Goal: Task Accomplishment & Management: Manage account settings

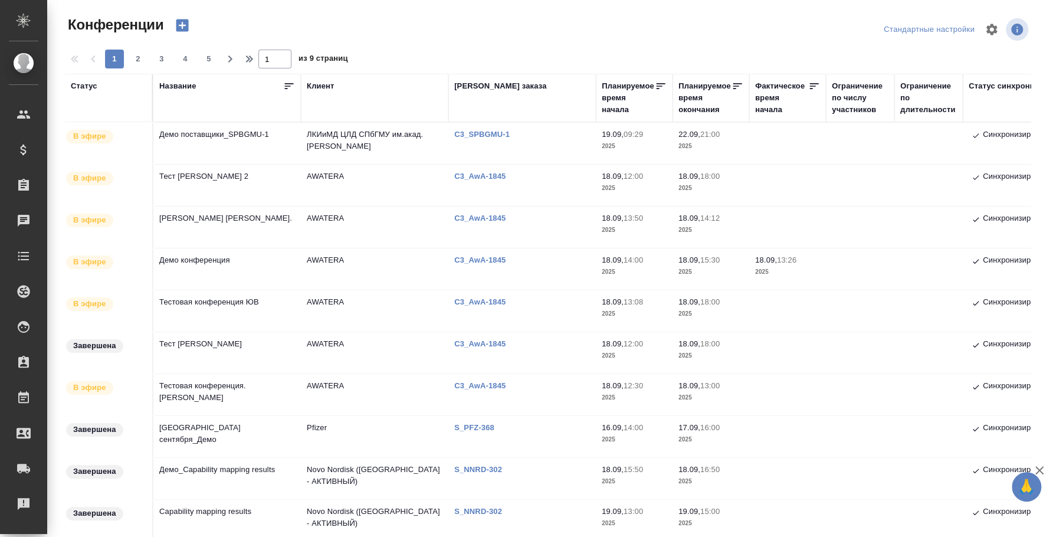
click at [224, 133] on td "Демо поставщики_SPBGMU-1" at bounding box center [227, 143] width 148 height 41
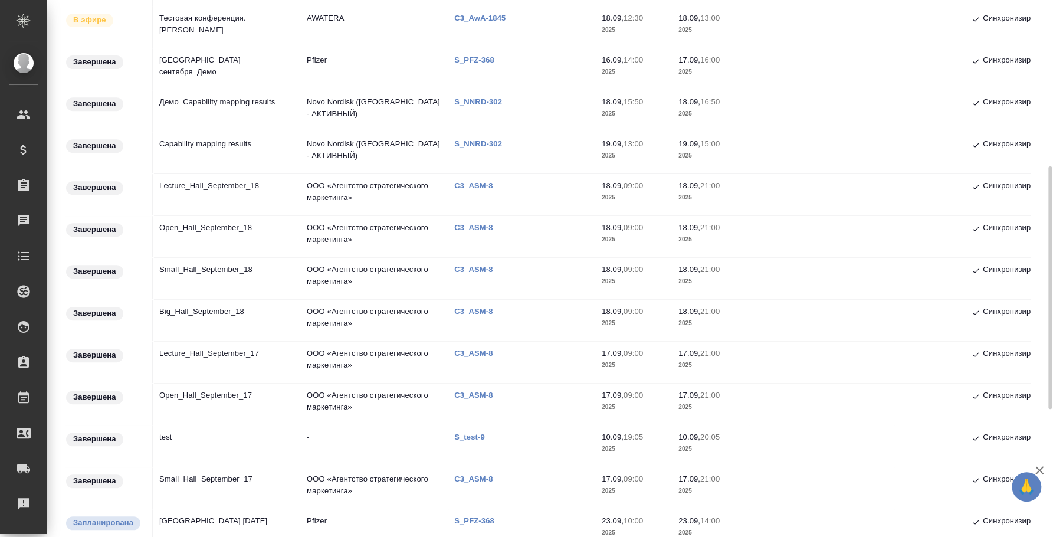
scroll to position [589, 0]
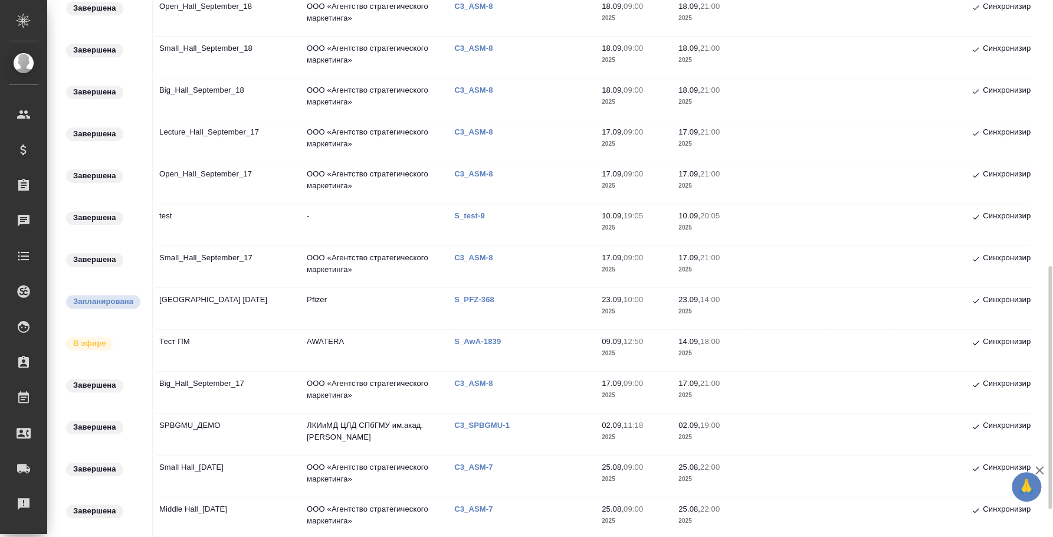
click at [205, 346] on td "Тест ПМ" at bounding box center [227, 350] width 148 height 41
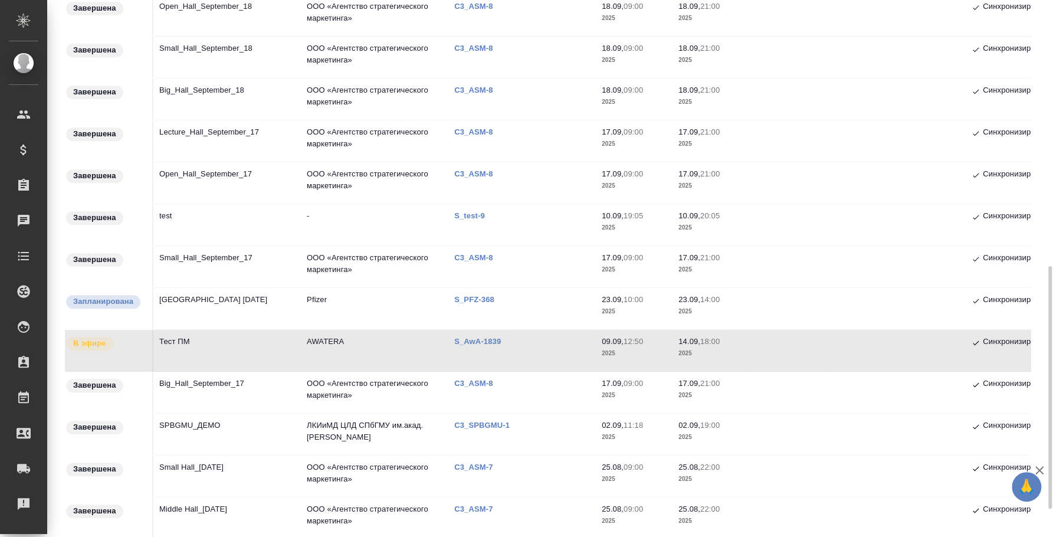
click at [205, 346] on td "Тест ПМ" at bounding box center [227, 350] width 148 height 41
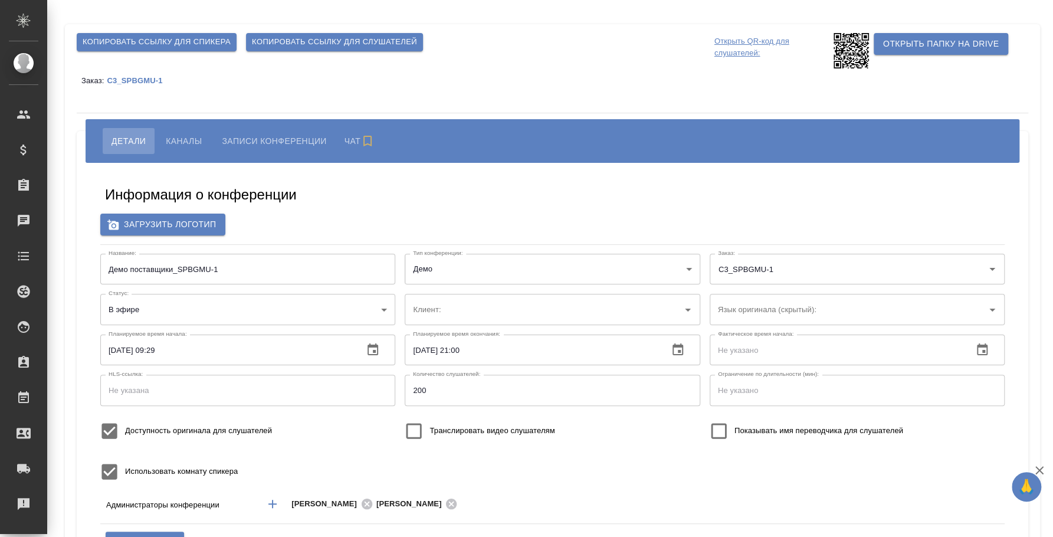
type input "ЛКИиМД ЦЛД СПбГМУ им.акад. [PERSON_NAME]"
type input "200"
click at [220, 40] on span "Копировать ссылку для спикера" at bounding box center [157, 42] width 148 height 14
click at [417, 209] on div "Информация о конференции Загрузить логотип Название: Демо поставщики_SPBGMU-1 Н…" at bounding box center [553, 444] width 928 height 544
click at [176, 143] on span "Каналы" at bounding box center [184, 141] width 36 height 14
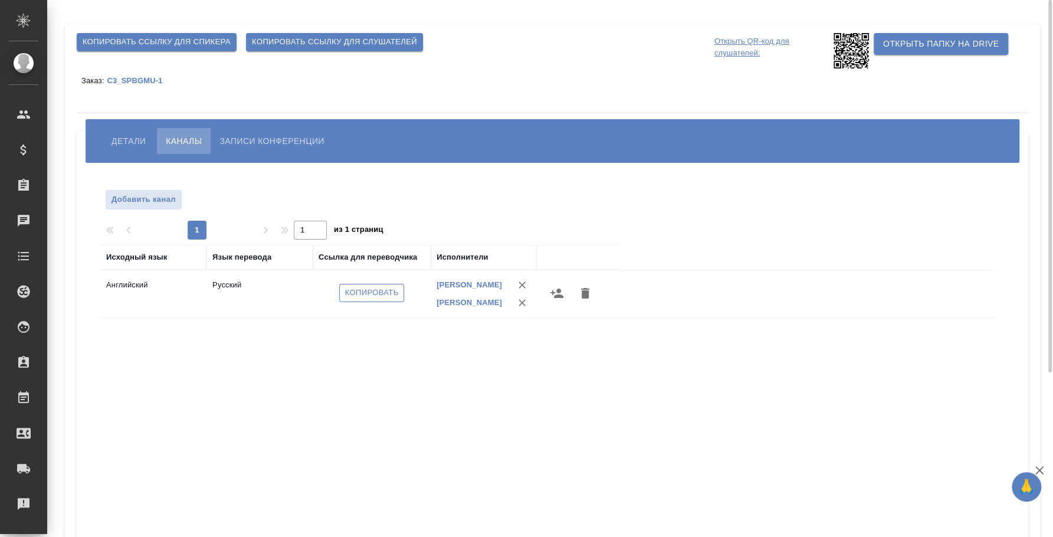
click at [379, 292] on span "Копировать" at bounding box center [372, 293] width 54 height 14
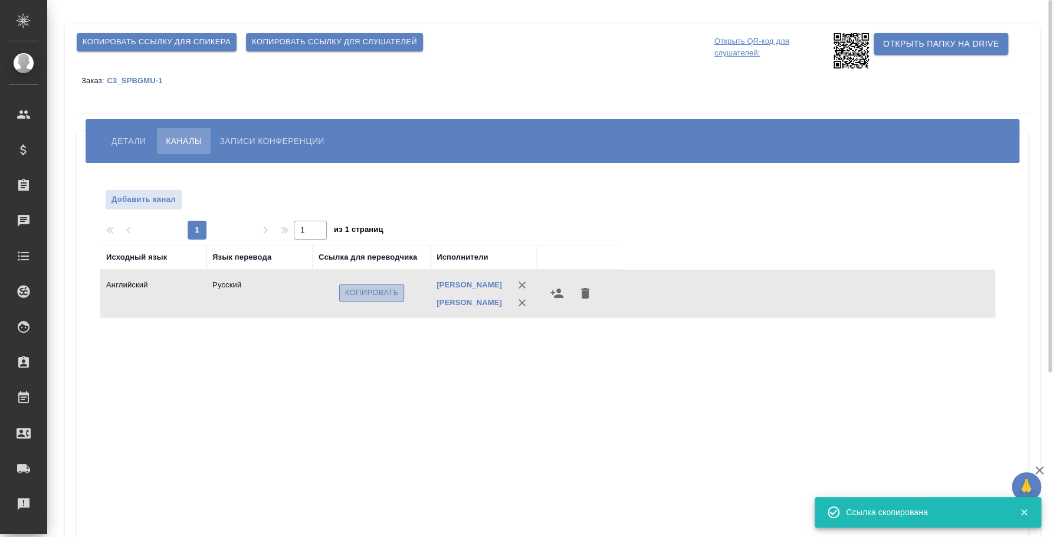
click at [379, 292] on span "Копировать" at bounding box center [372, 293] width 54 height 14
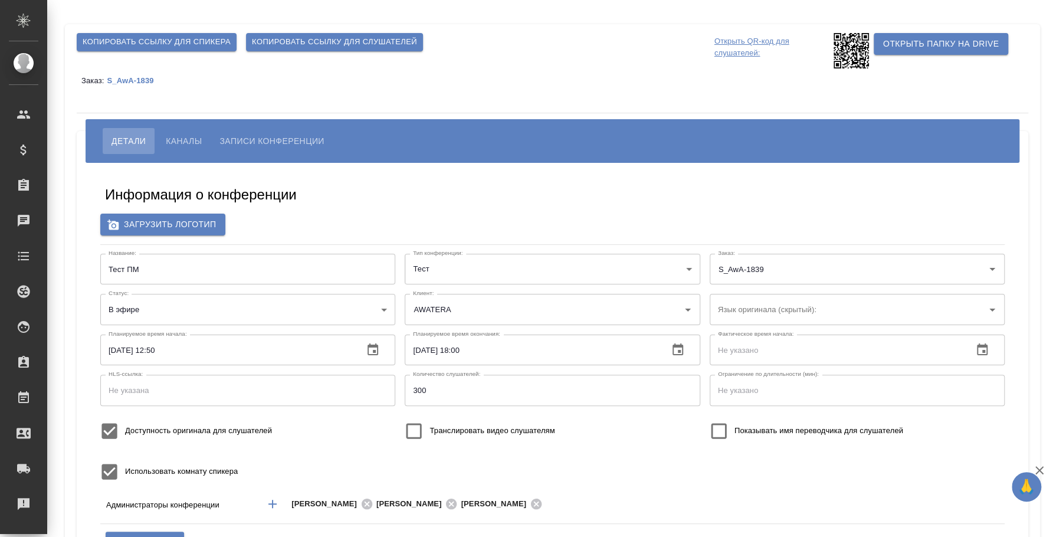
type input "200"
click at [203, 45] on span "Копировать ссылку для спикера" at bounding box center [157, 42] width 148 height 14
click at [188, 134] on span "Каналы" at bounding box center [184, 141] width 36 height 14
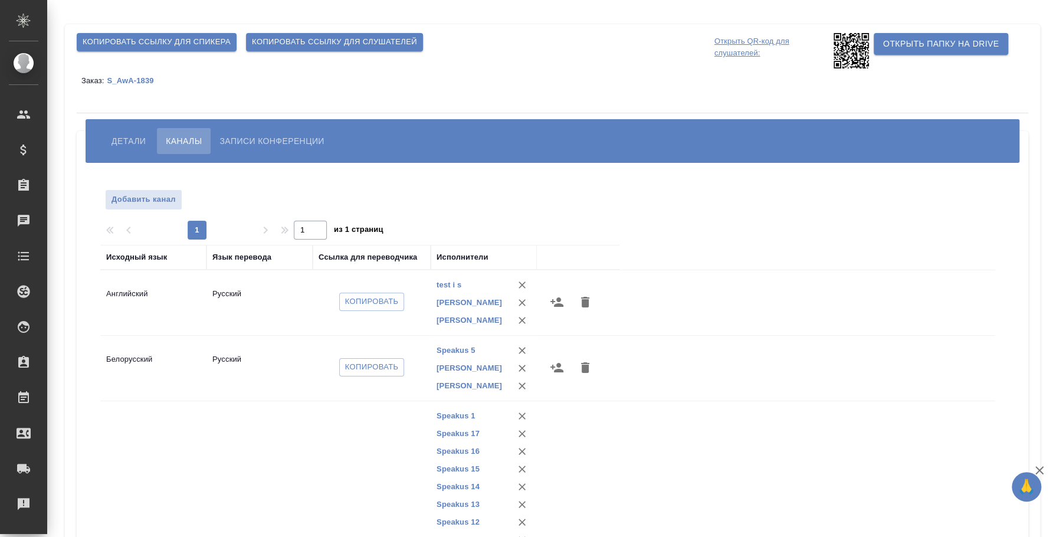
click at [394, 371] on div "Копировать" at bounding box center [372, 368] width 106 height 28
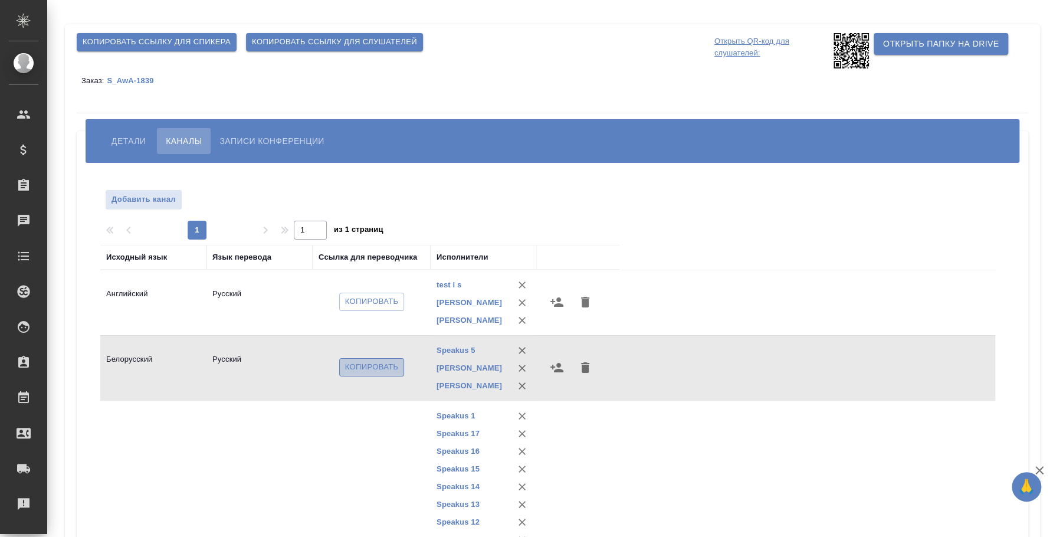
click at [389, 374] on span "Копировать" at bounding box center [372, 368] width 54 height 14
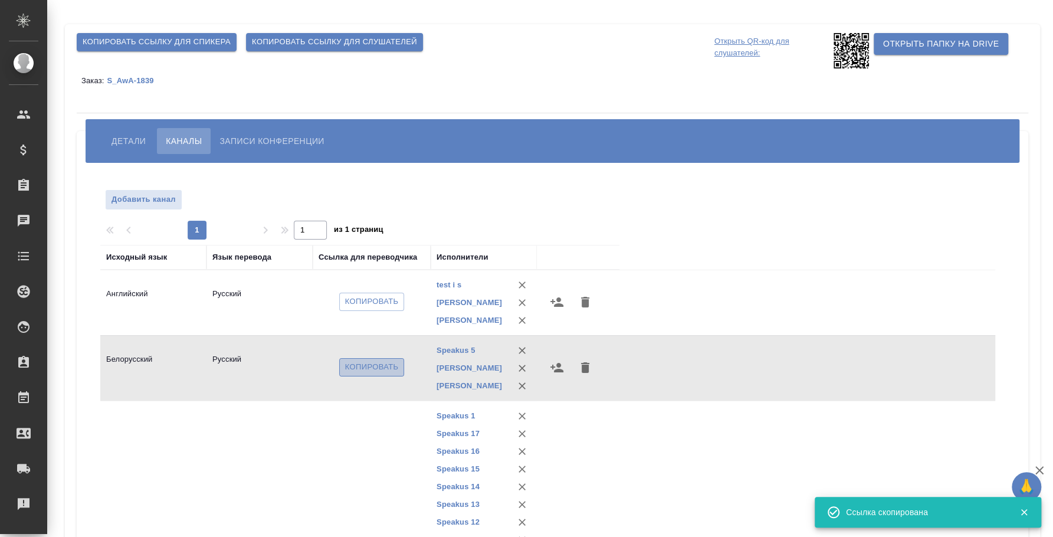
click at [389, 374] on span "Копировать" at bounding box center [372, 368] width 54 height 14
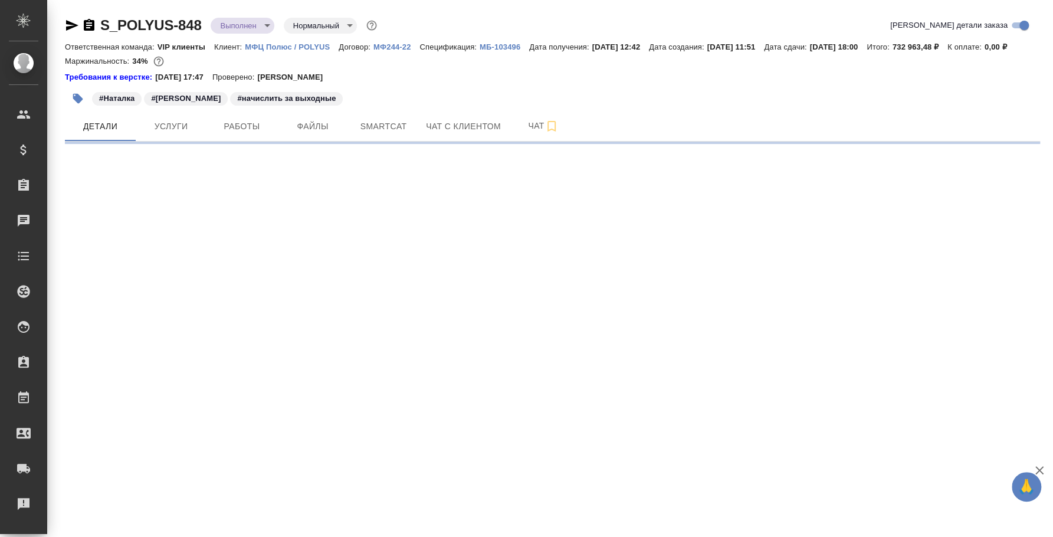
select select "RU"
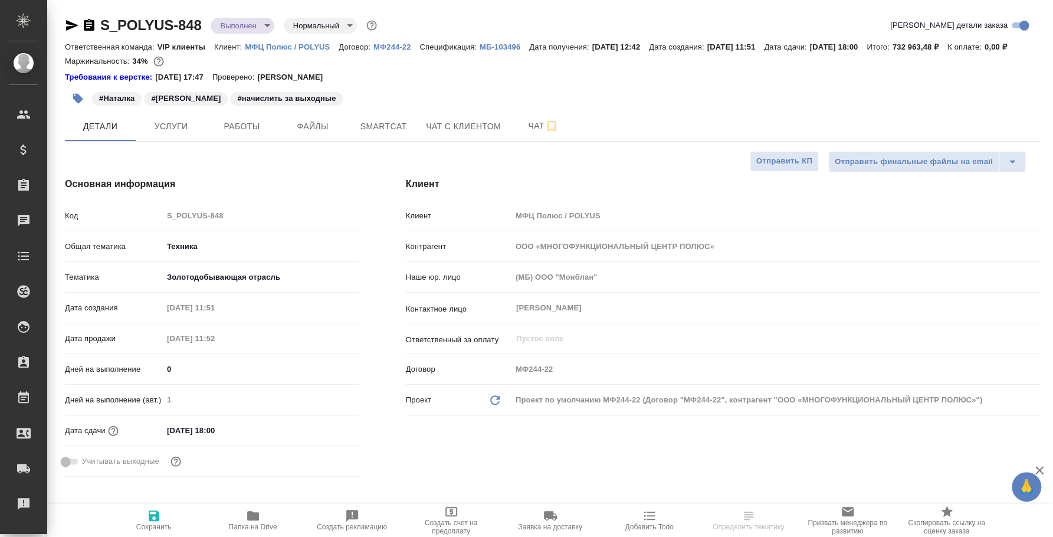
type textarea "x"
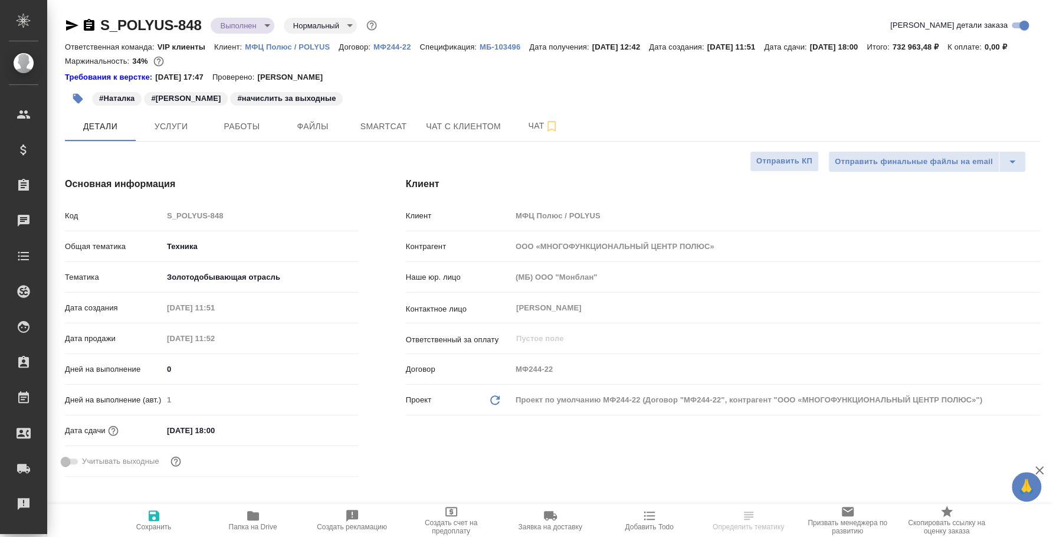
type textarea "x"
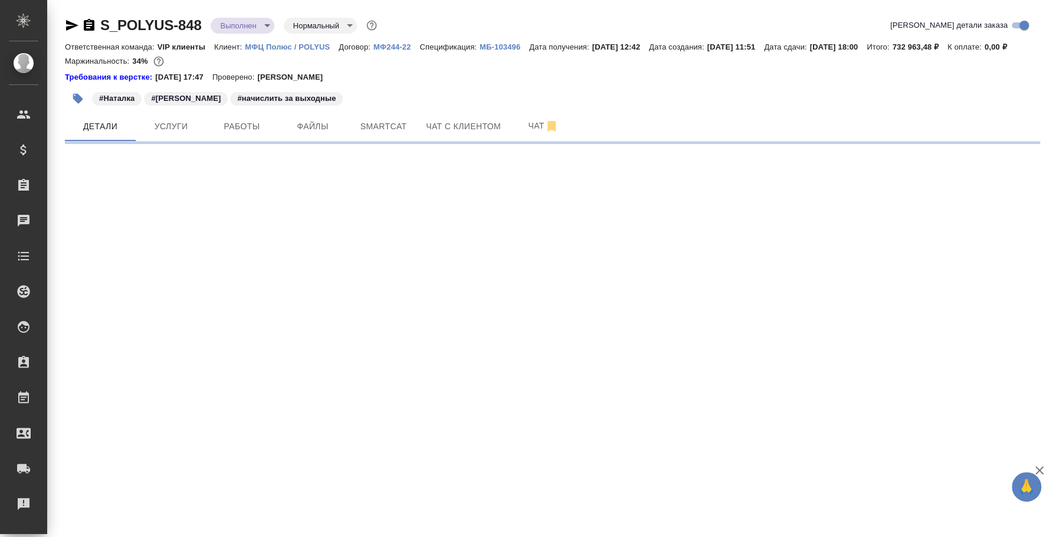
select select "RU"
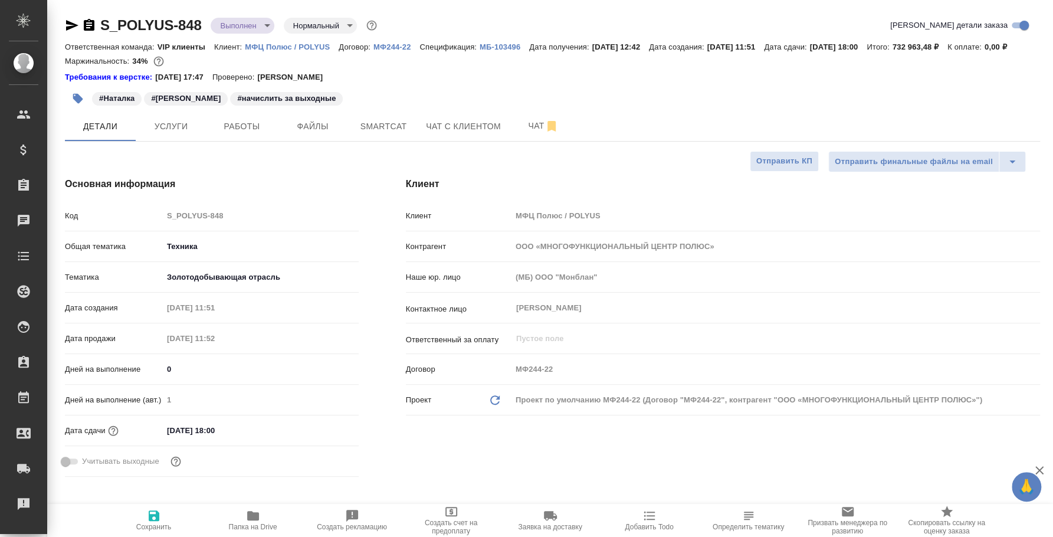
type textarea "x"
click at [189, 134] on span "Услуги" at bounding box center [171, 126] width 57 height 15
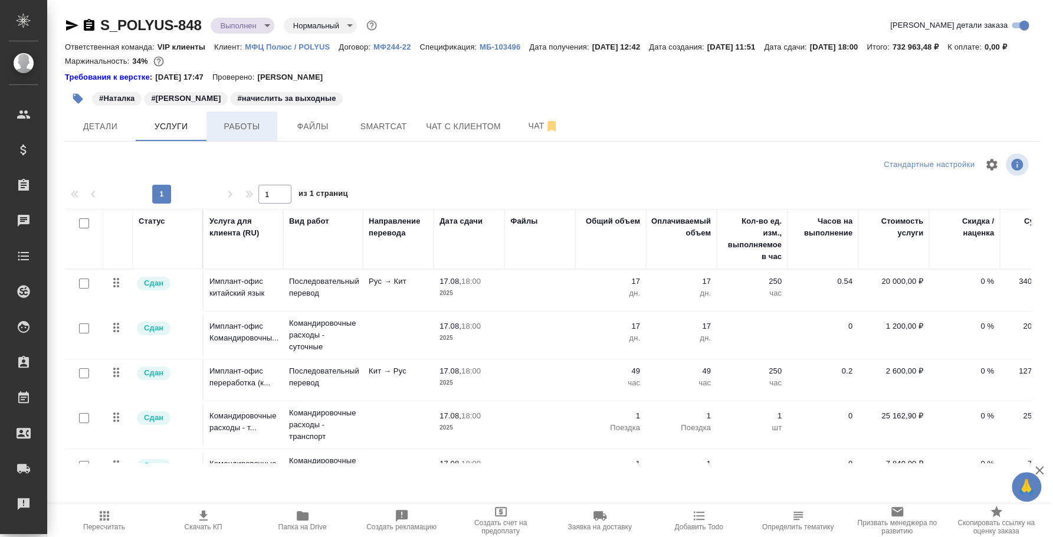
click at [246, 134] on span "Работы" at bounding box center [242, 126] width 57 height 15
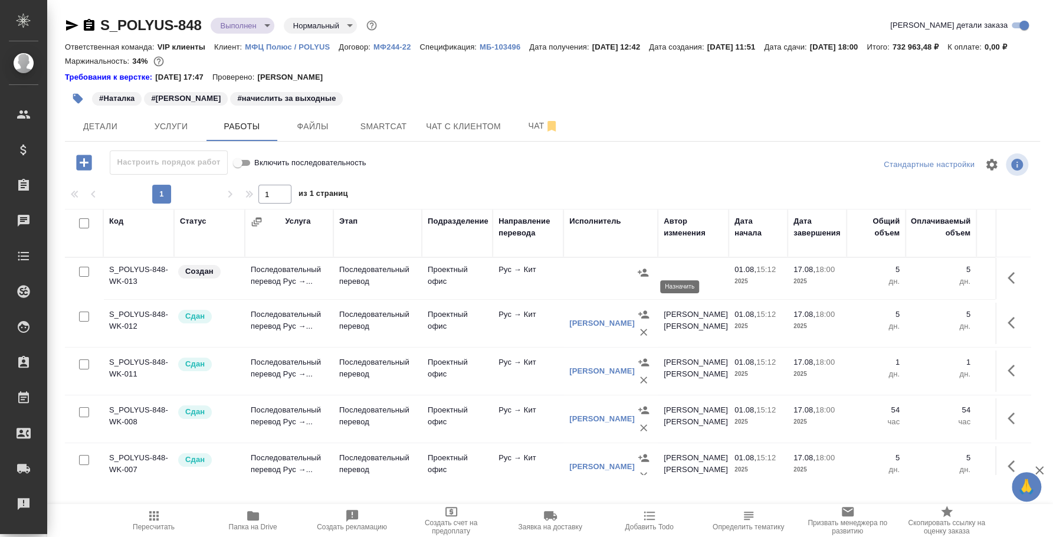
click at [648, 279] on icon "button" at bounding box center [643, 273] width 12 height 12
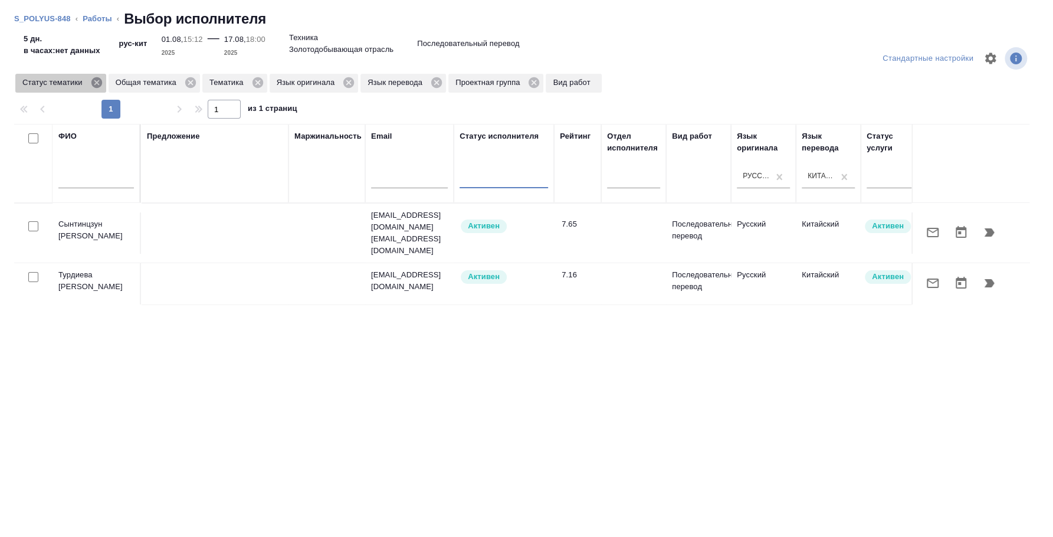
click at [96, 86] on icon at bounding box center [96, 82] width 11 height 11
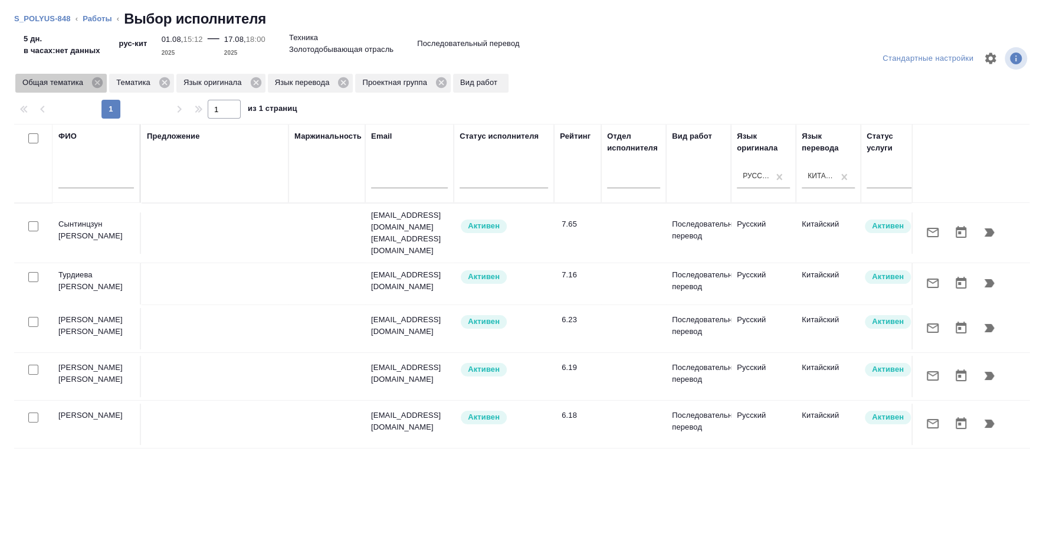
click at [96, 83] on icon at bounding box center [97, 82] width 13 height 13
click at [71, 80] on icon at bounding box center [71, 82] width 11 height 11
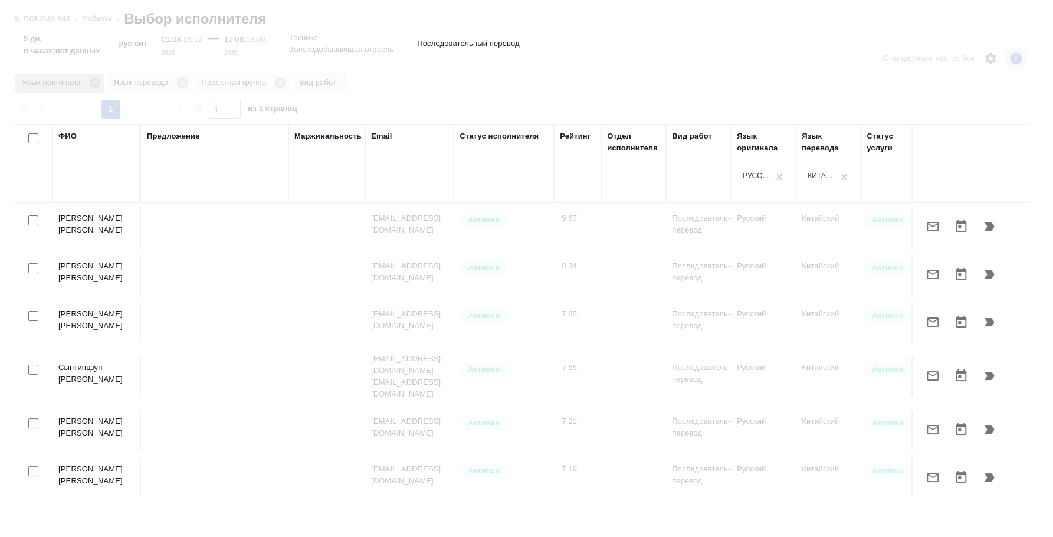
click at [96, 83] on icon at bounding box center [95, 82] width 13 height 13
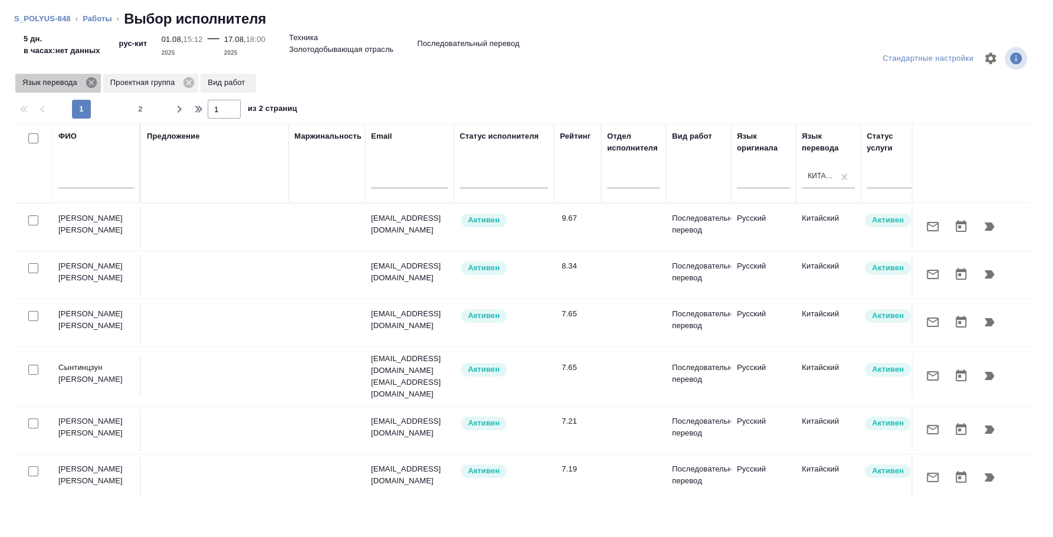
click at [91, 82] on icon at bounding box center [91, 82] width 13 height 13
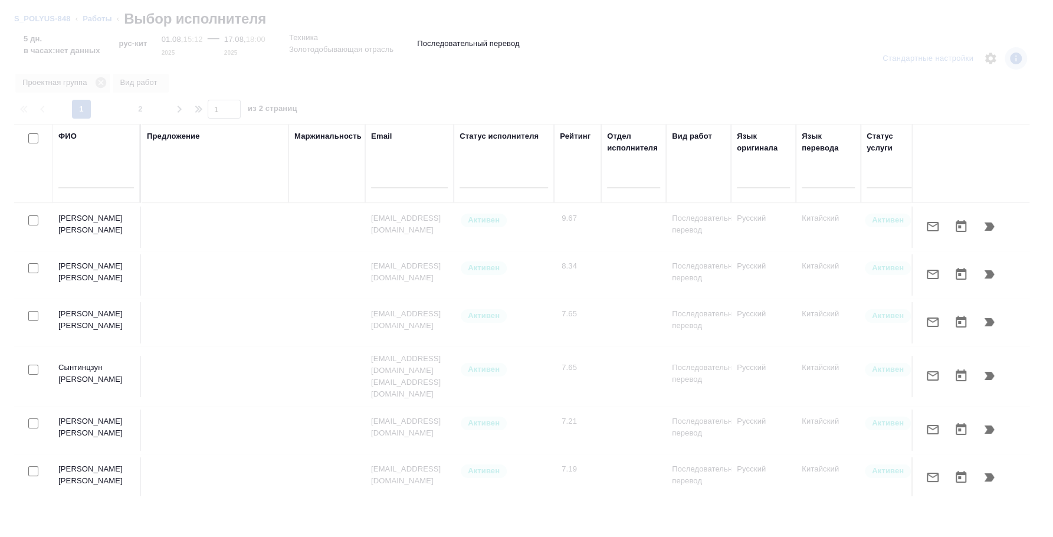
click at [105, 178] on input "text" at bounding box center [96, 181] width 76 height 15
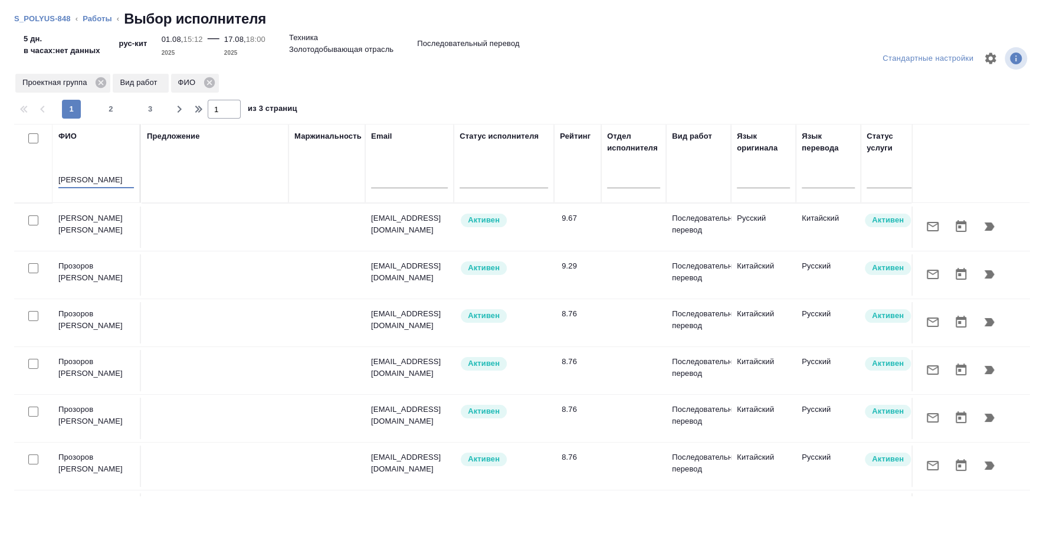
type input "буянов"
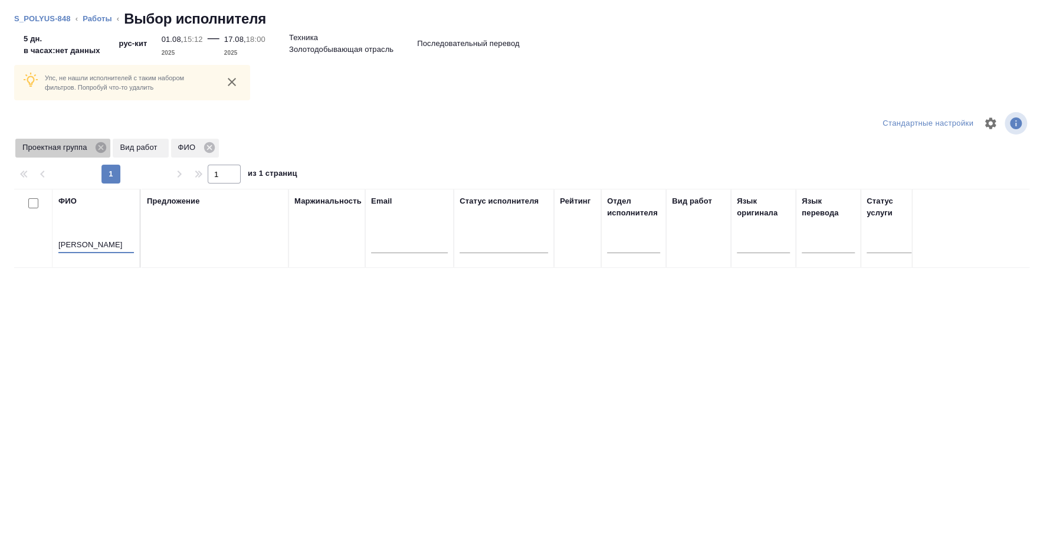
click at [97, 155] on div "Проектная группа" at bounding box center [62, 148] width 95 height 19
click at [100, 149] on icon at bounding box center [100, 147] width 13 height 13
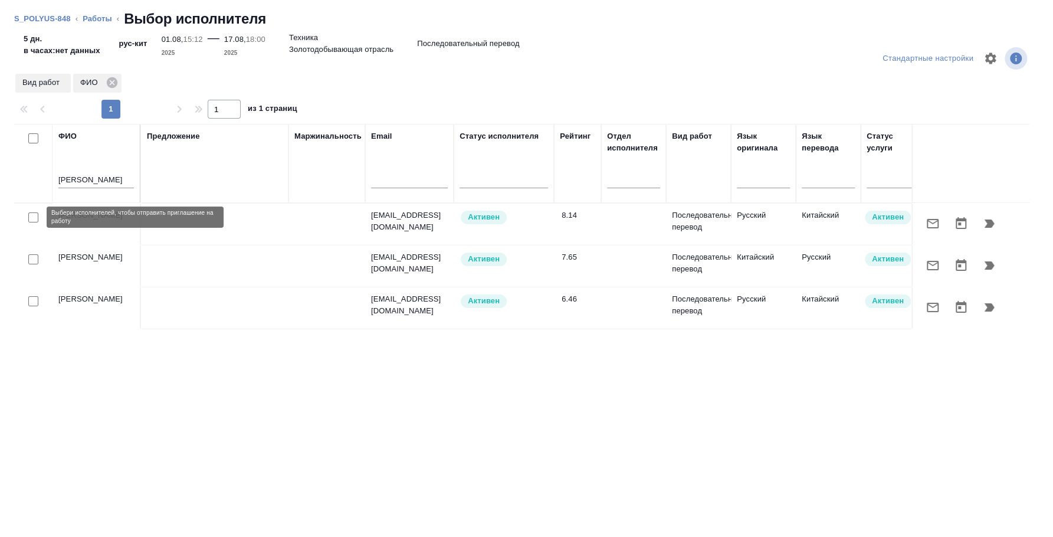
click at [32, 215] on input "checkbox" at bounding box center [33, 217] width 10 height 10
checkbox input "true"
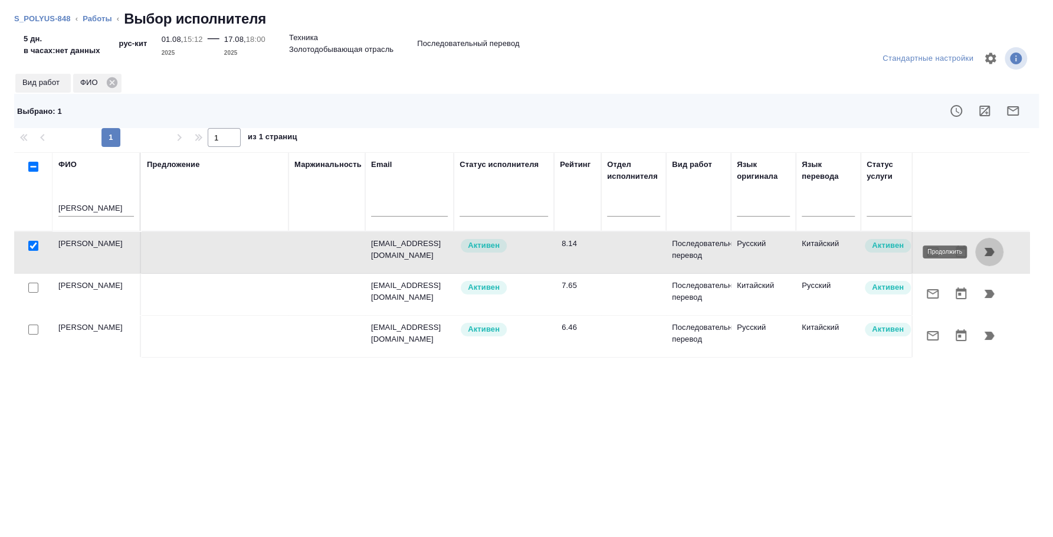
click at [983, 248] on icon "button" at bounding box center [990, 252] width 14 height 14
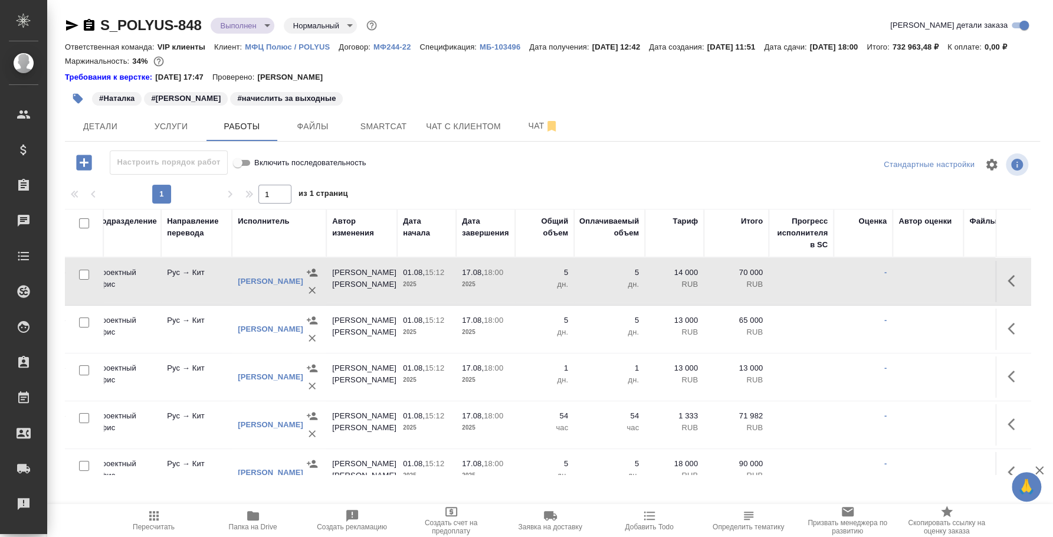
scroll to position [0, 331]
click at [1008, 288] on icon "button" at bounding box center [1015, 281] width 14 height 14
click at [923, 286] on icon "button" at bounding box center [928, 281] width 11 height 11
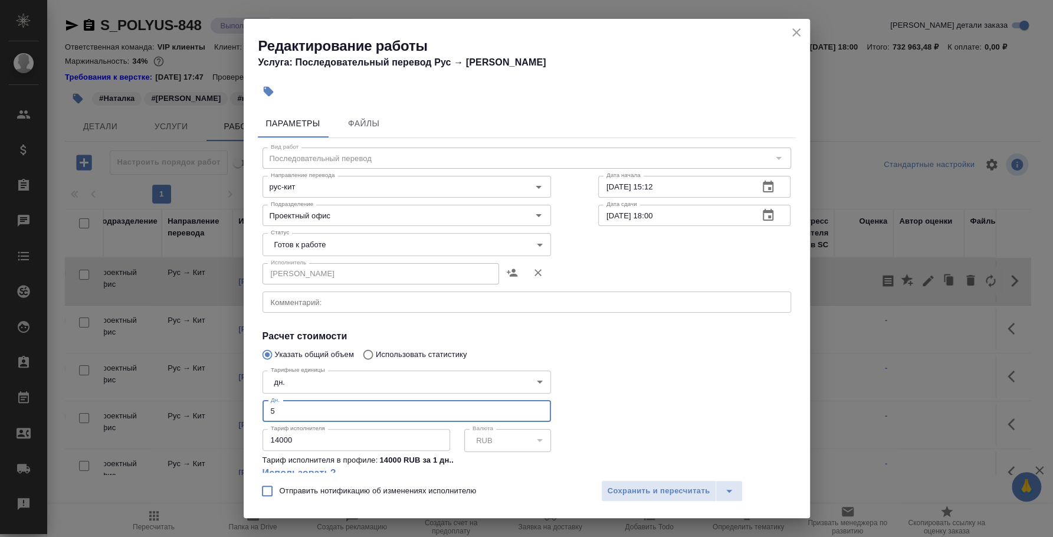
drag, startPoint x: 309, startPoint y: 409, endPoint x: 259, endPoint y: 401, distance: 50.8
click at [259, 401] on div "Тарифные единицы дн. 5a8b1489cc6b4906c91bfd8a Тарифные единицы Дн. 5 Дн. Тариф …" at bounding box center [407, 429] width 336 height 175
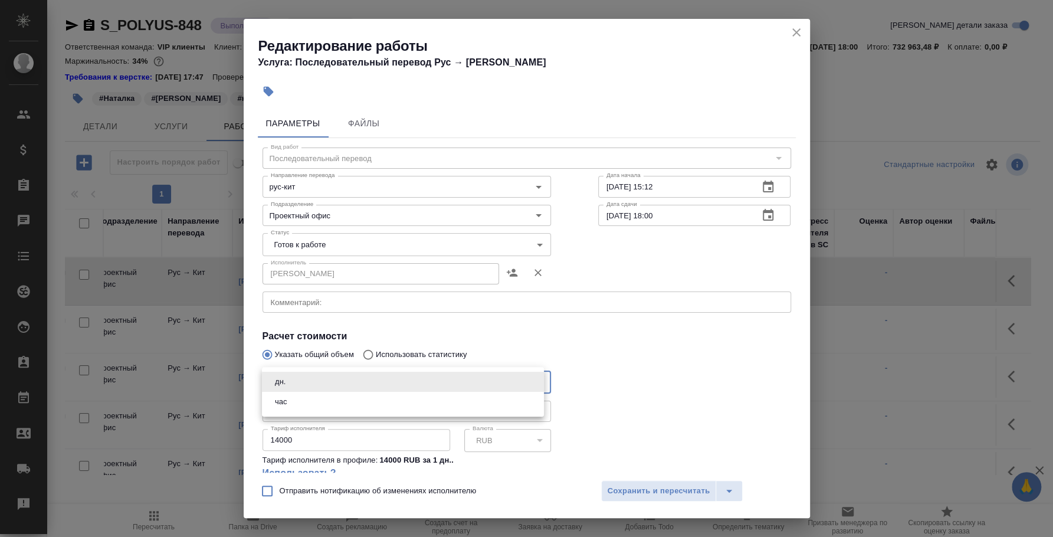
click at [284, 385] on body "🙏 .cls-1 fill:#fff; AWATERA Fedotova Irina Клиенты Спецификации Заказы 0 Чаты T…" at bounding box center [526, 268] width 1053 height 537
click at [306, 450] on div at bounding box center [526, 268] width 1053 height 537
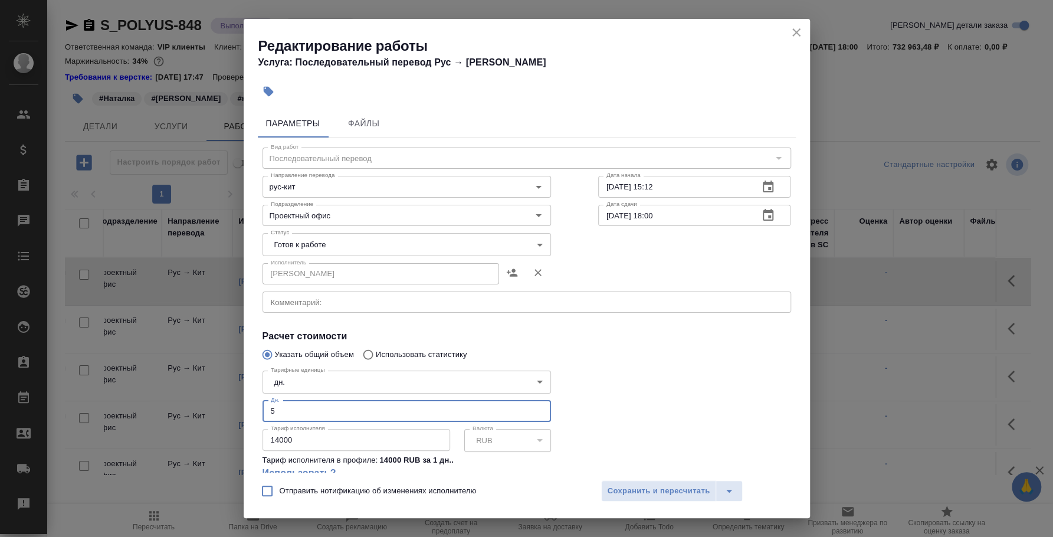
drag, startPoint x: 303, startPoint y: 410, endPoint x: 219, endPoint y: 389, distance: 86.5
click at [219, 389] on div "Редактирование работы Услуга: Последовательный перевод Рус → Кит Параметры Файл…" at bounding box center [526, 268] width 1053 height 537
type input "1"
drag, startPoint x: 313, startPoint y: 439, endPoint x: 244, endPoint y: 413, distance: 74.3
click at [244, 413] on div "Параметры Файлы Вид работ Последовательный перевод Вид работ Направление перево…" at bounding box center [527, 288] width 567 height 368
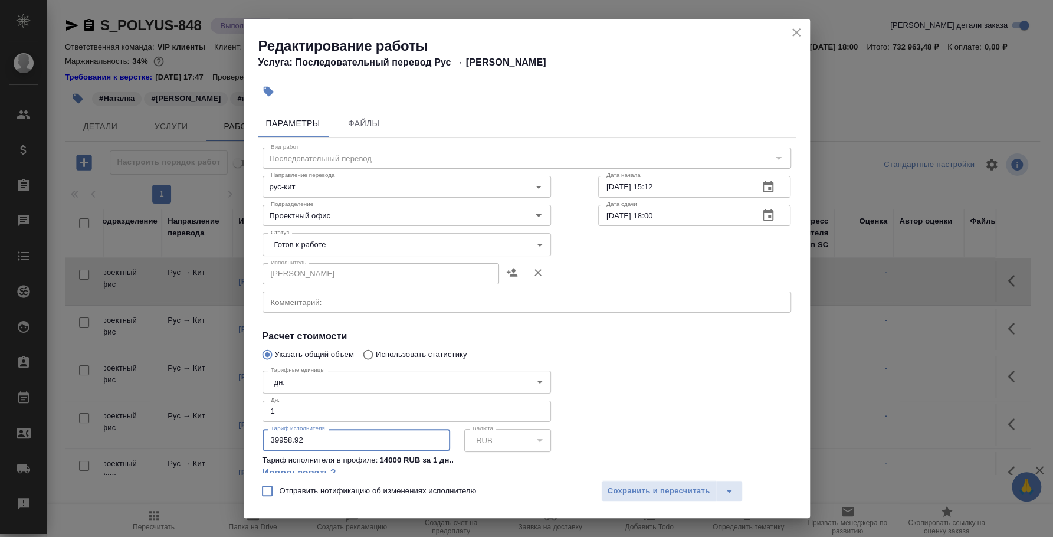
type input "39958.92"
click at [364, 307] on div "x Комментарий:" at bounding box center [527, 302] width 529 height 21
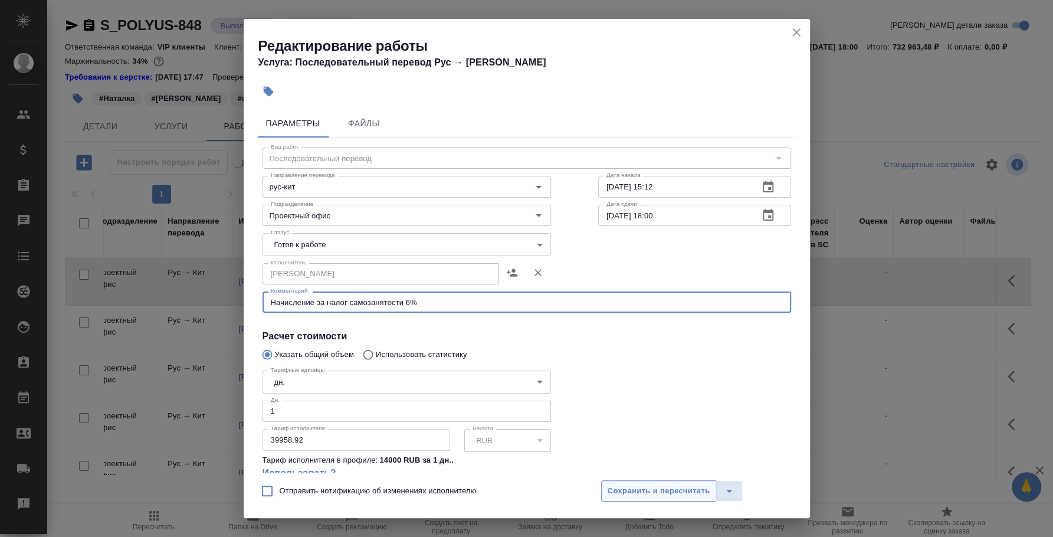
type textarea "Начисление за налог самозанятости 6%"
click at [634, 485] on span "Сохранить и пересчитать" at bounding box center [659, 492] width 103 height 14
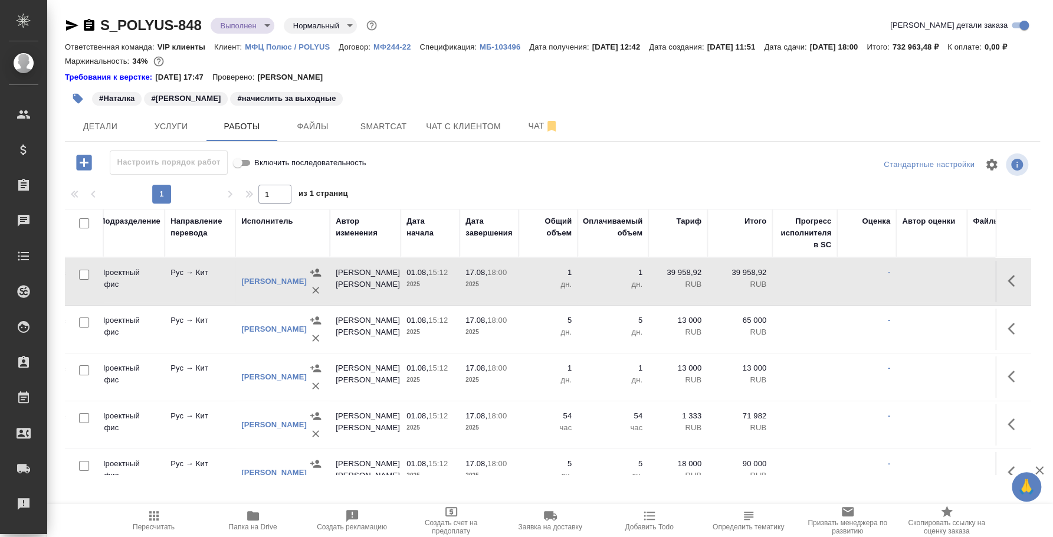
scroll to position [0, 0]
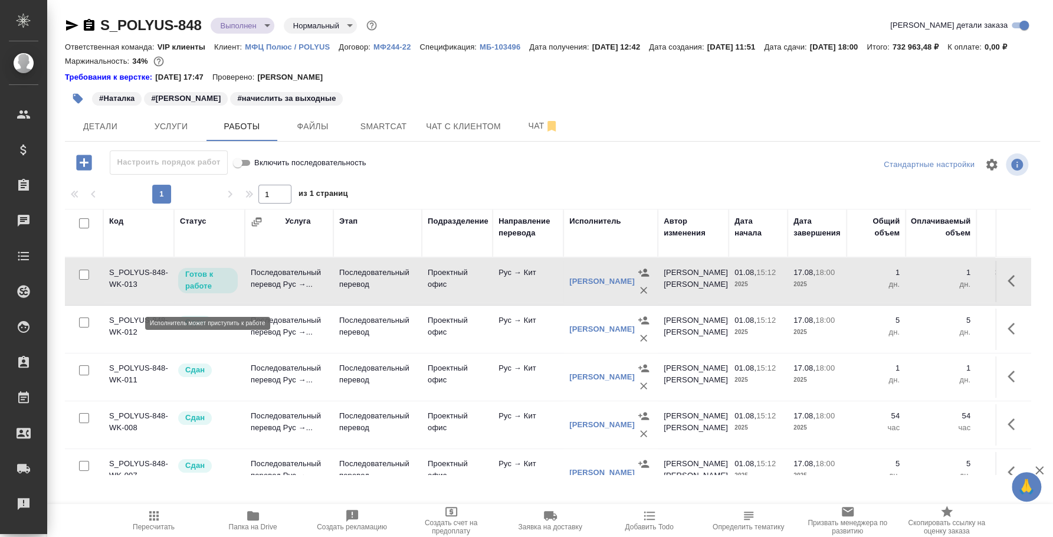
click at [194, 292] on p "Готов к работе" at bounding box center [207, 281] width 45 height 24
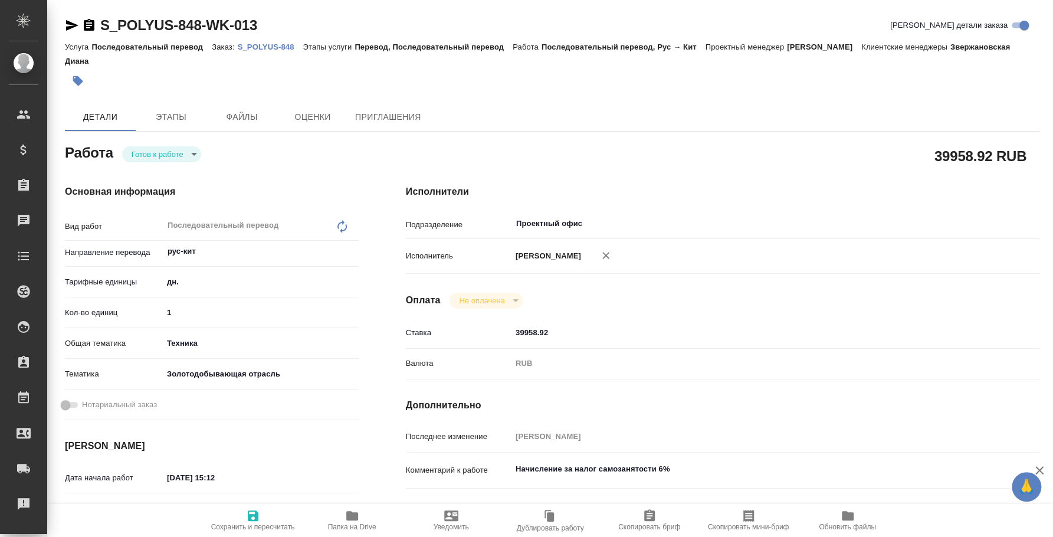
type textarea "x"
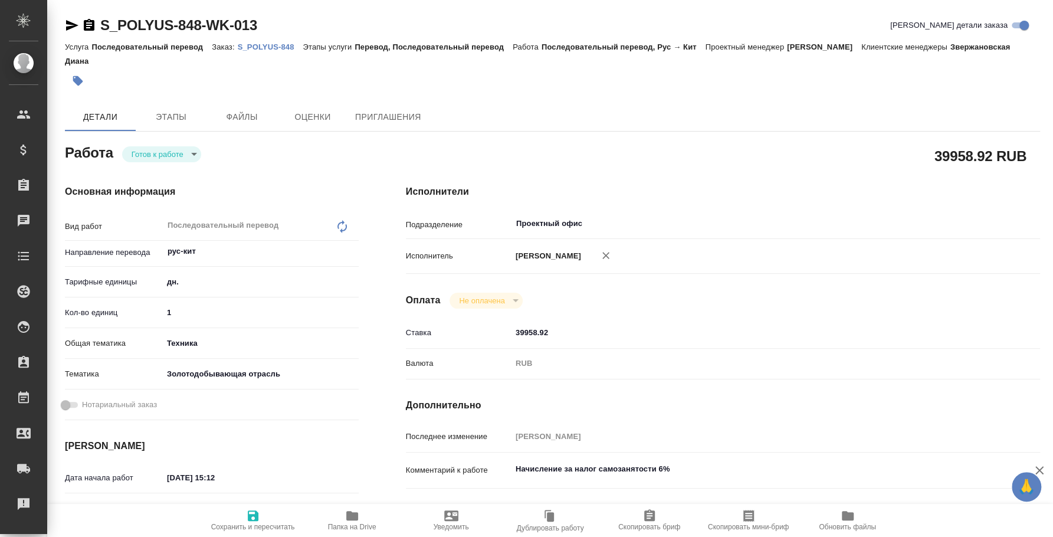
type textarea "x"
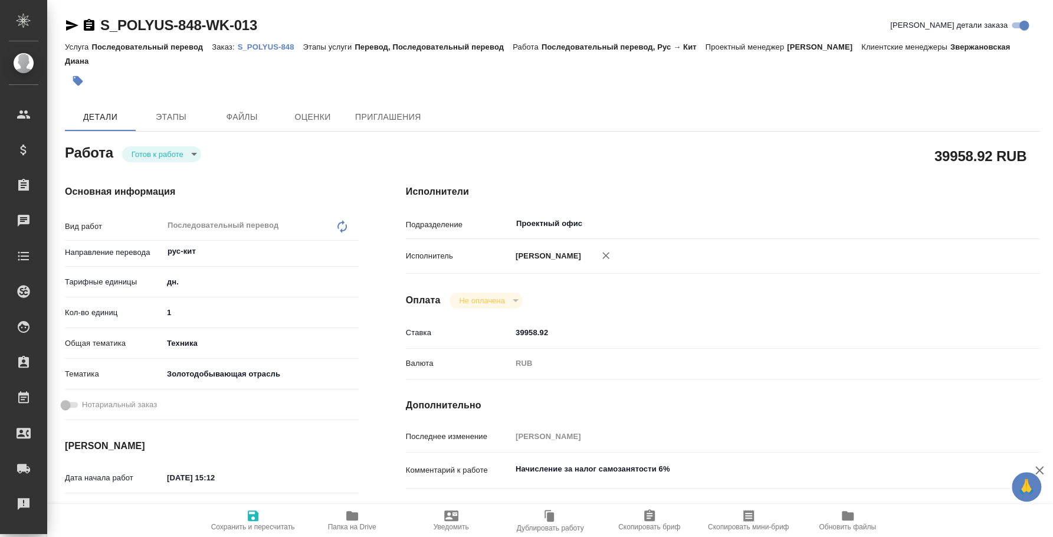
type textarea "x"
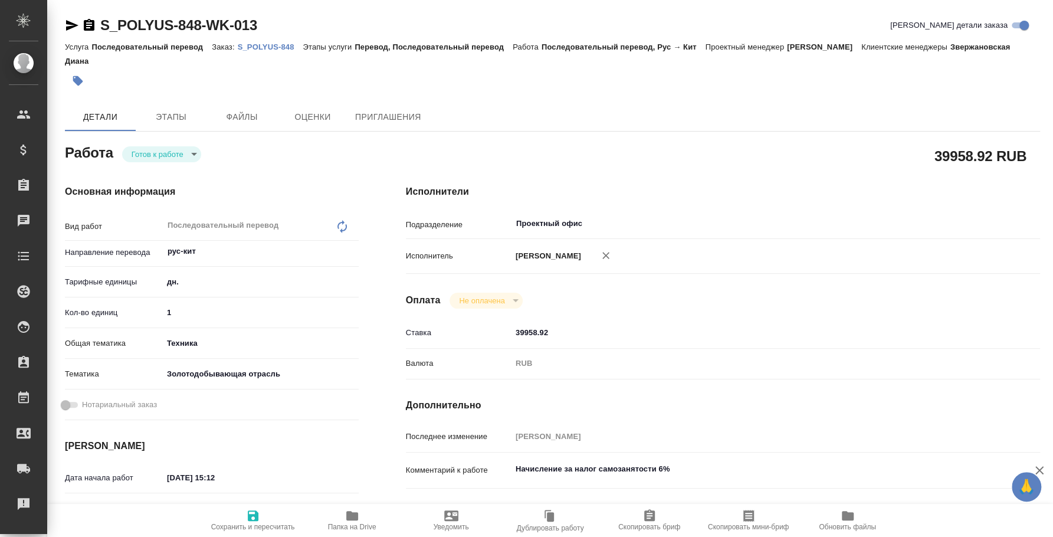
type textarea "x"
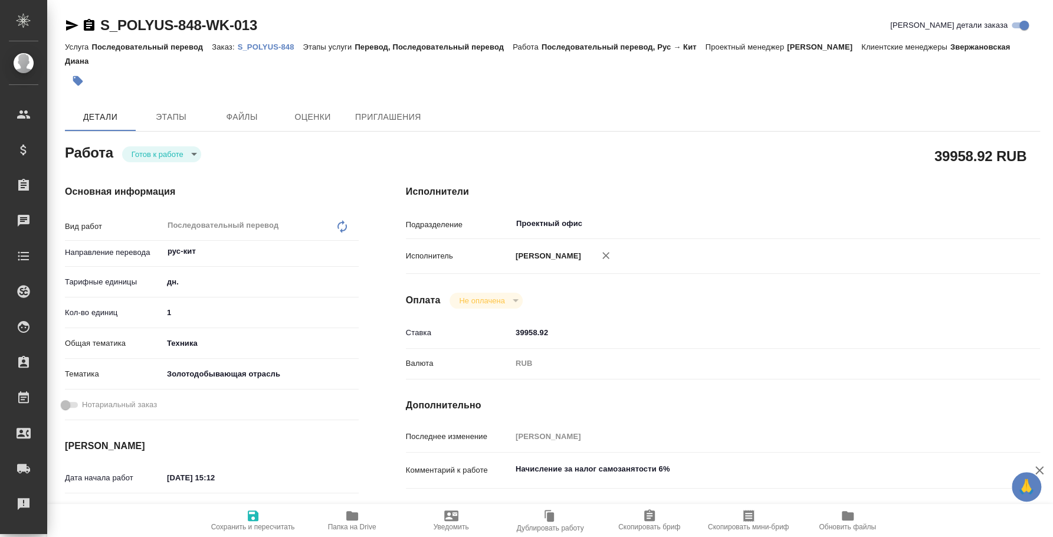
click at [191, 153] on body "🙏 .cls-1 fill:#fff; AWATERA [PERSON_NAME] Спецификации Заказы Чаты Todo Проекты…" at bounding box center [526, 268] width 1053 height 537
type textarea "x"
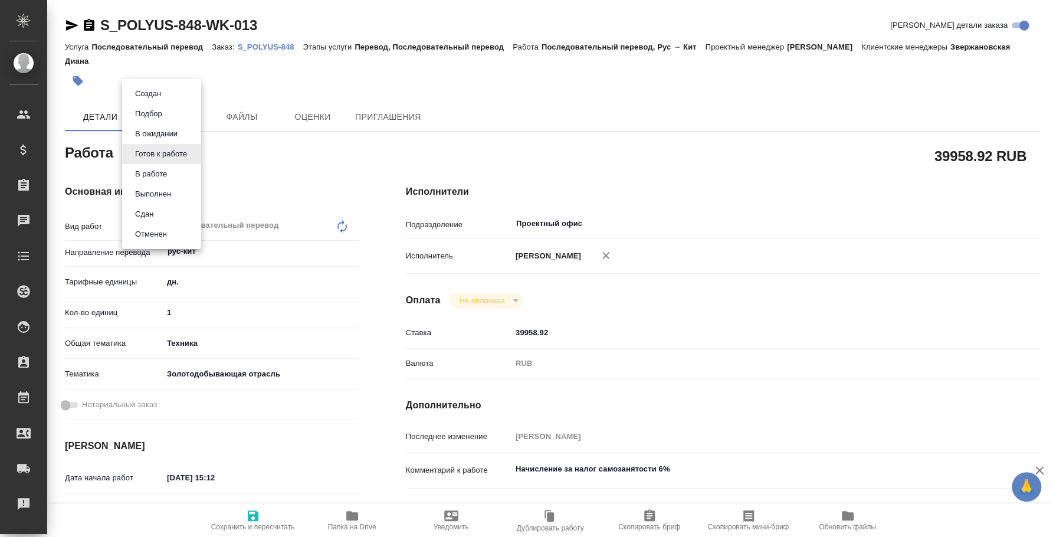
type textarea "x"
click at [171, 208] on li "Сдан" at bounding box center [161, 214] width 79 height 20
type textarea "x"
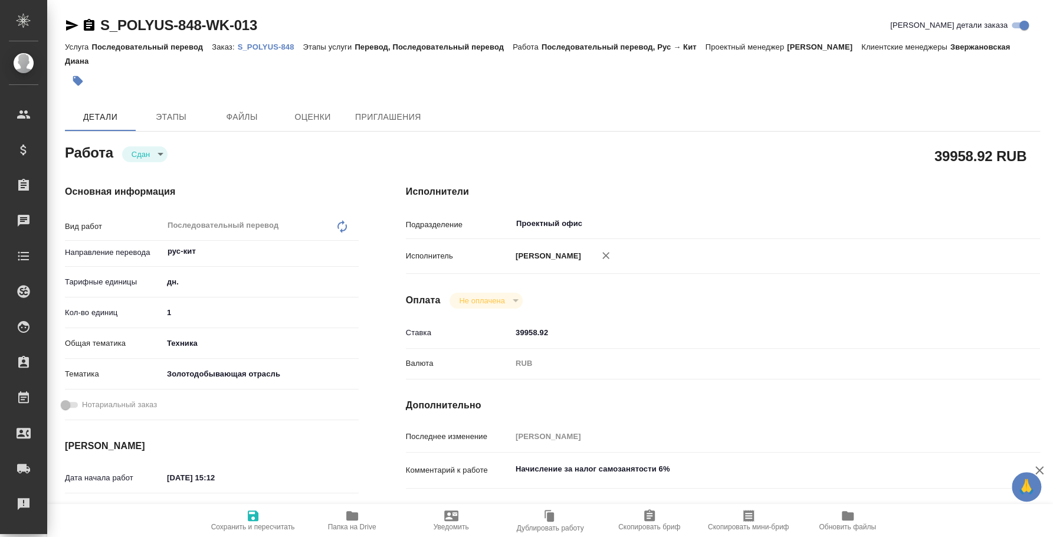
type textarea "x"
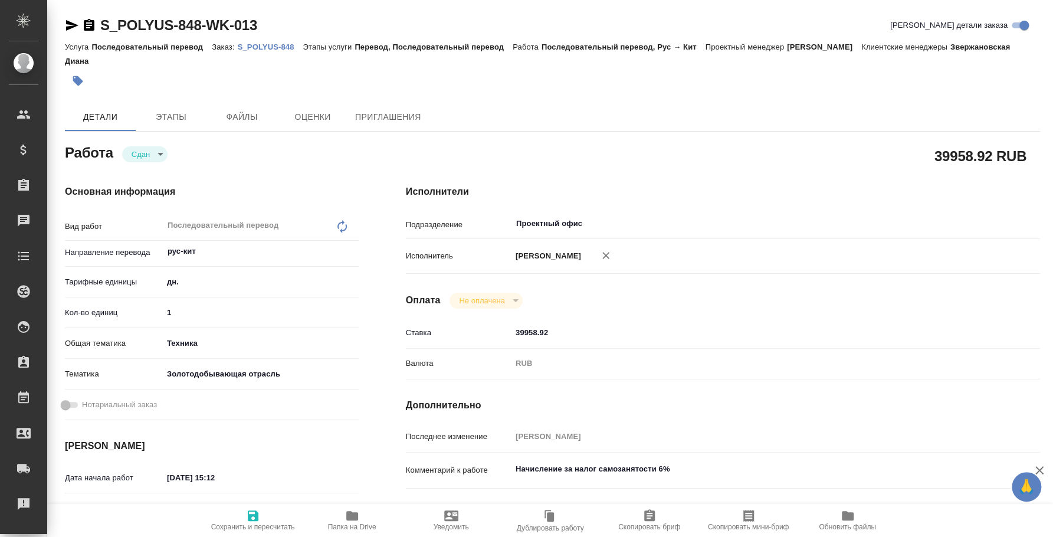
type textarea "x"
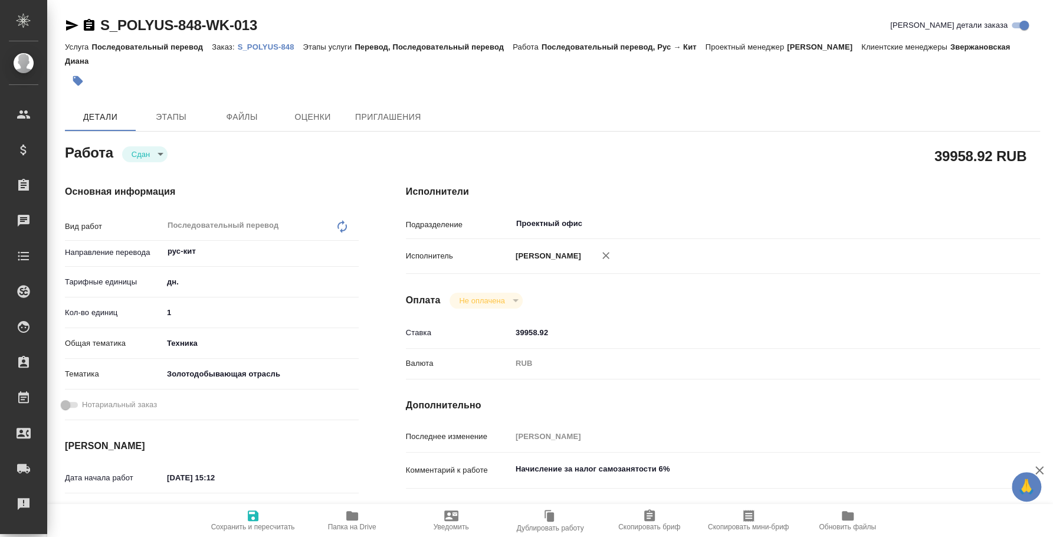
type textarea "x"
click at [276, 48] on p "S_POLYUS-848" at bounding box center [271, 46] width 66 height 9
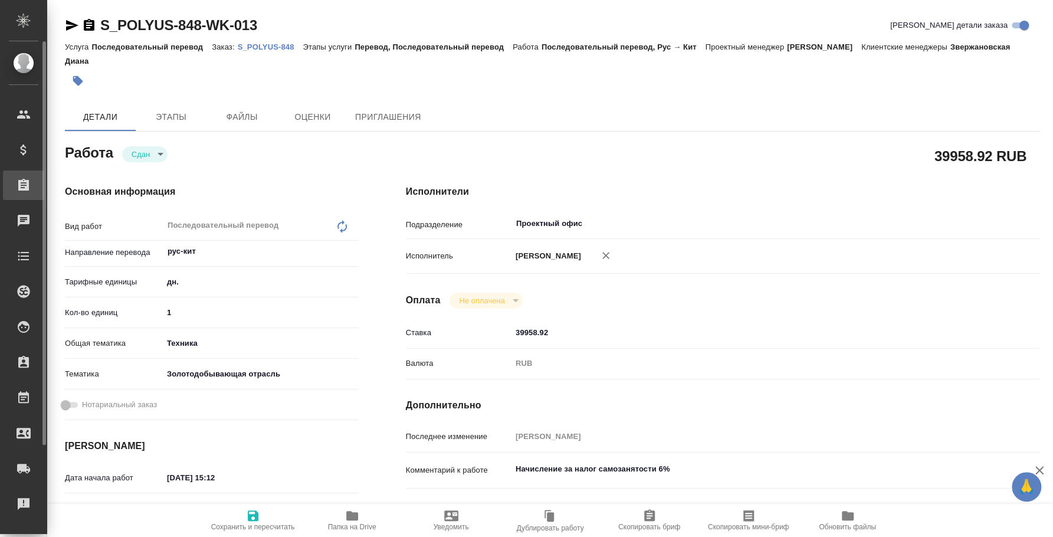
type textarea "x"
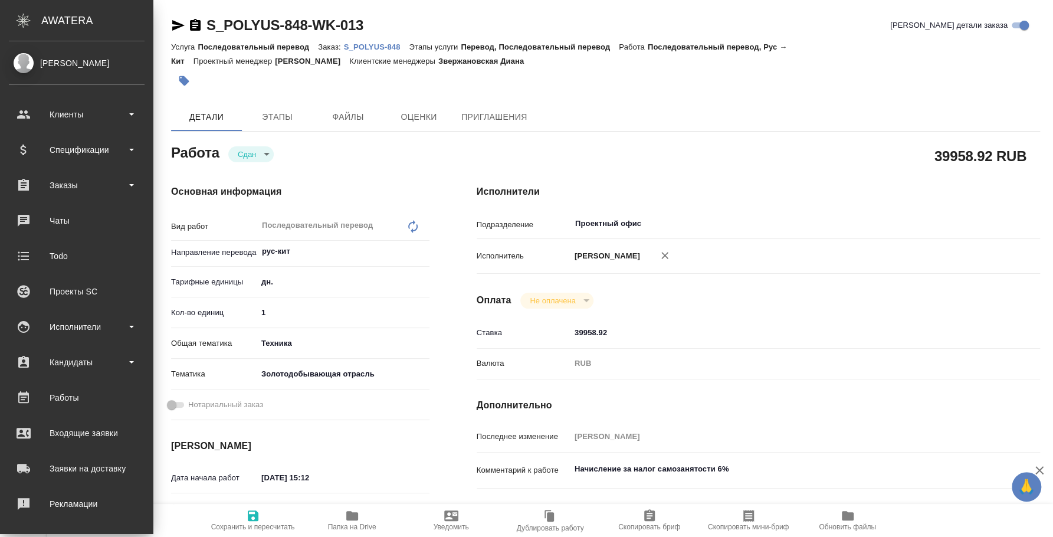
type textarea "x"
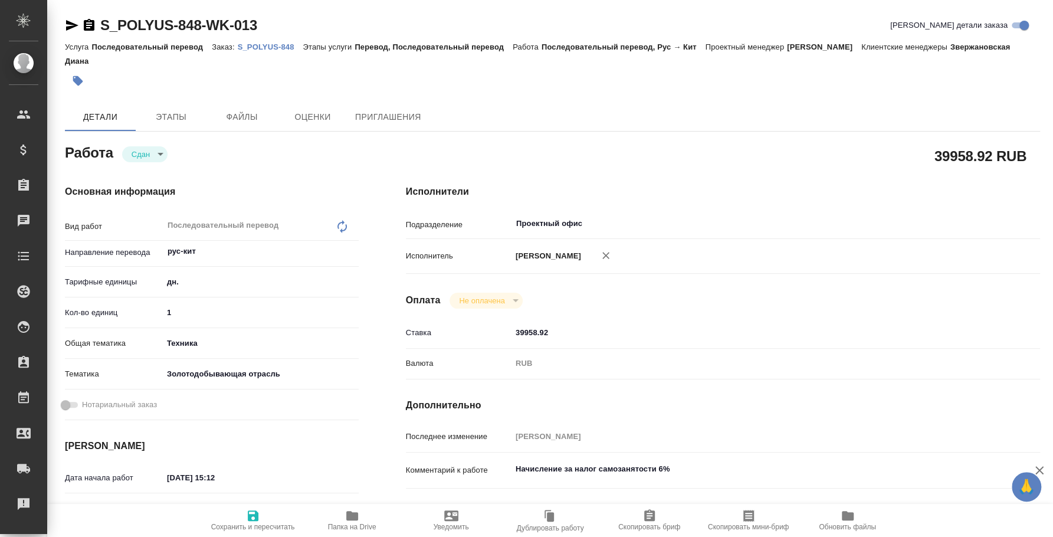
click at [265, 44] on p "S_POLYUS-848" at bounding box center [271, 46] width 66 height 9
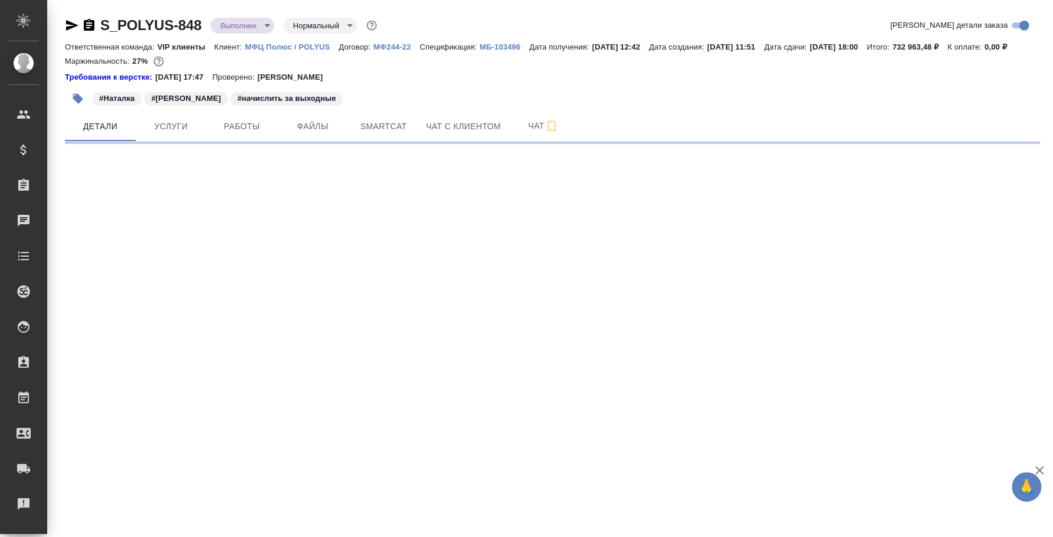
select select "RU"
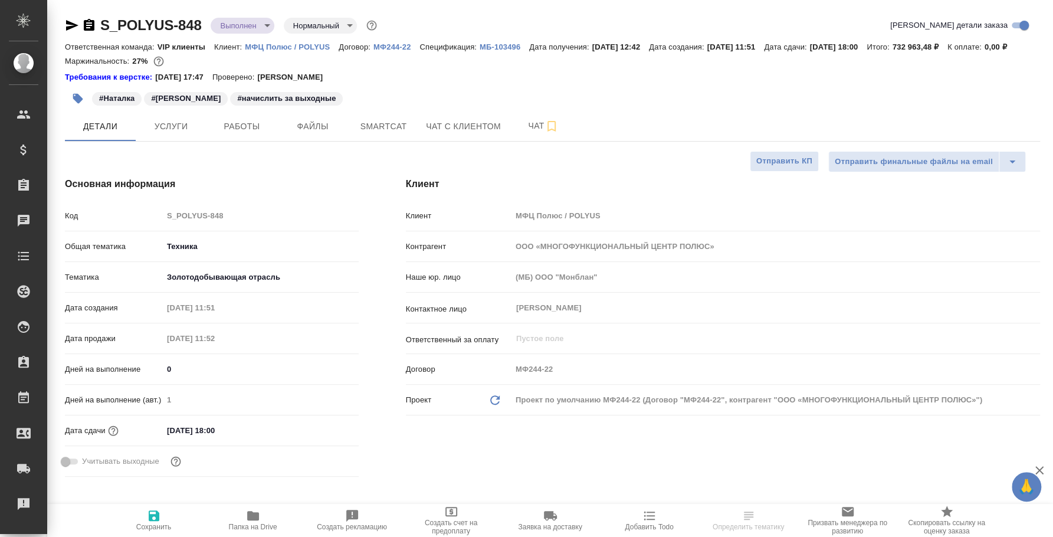
type textarea "x"
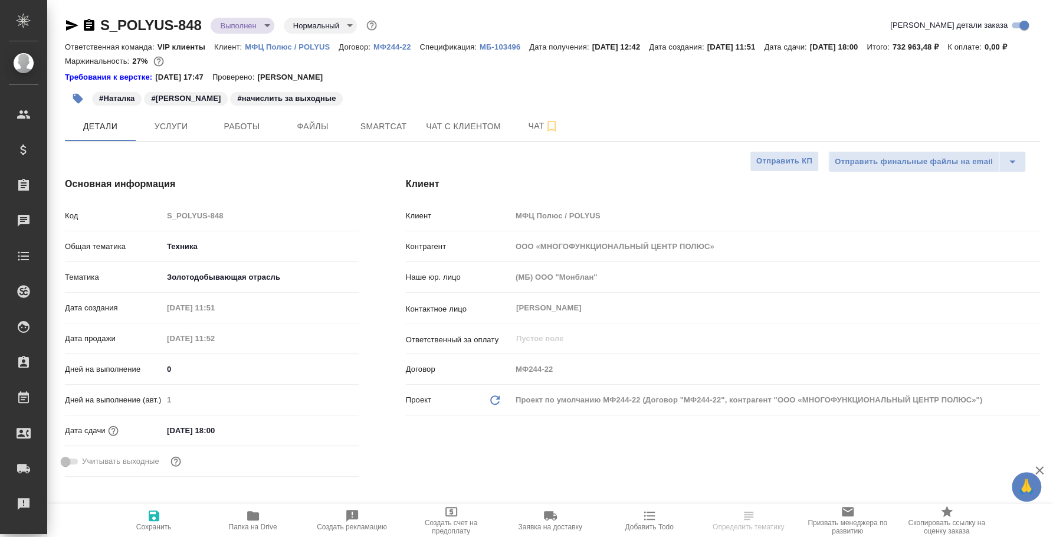
type textarea "x"
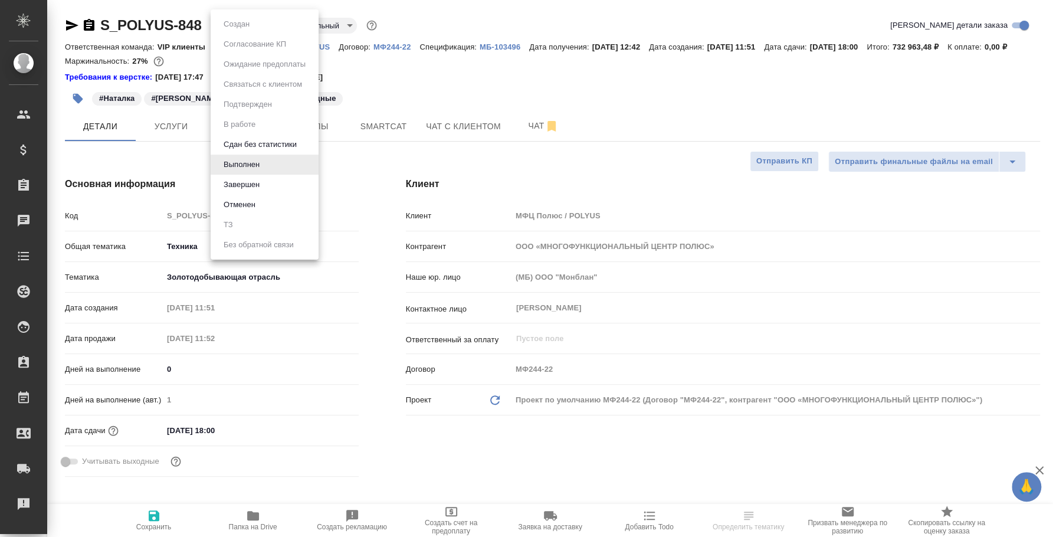
click at [268, 22] on body "🙏 .cls-1 fill:#fff; AWATERA Fedotova Irina Клиенты Спецификации Заказы 0 Чаты T…" at bounding box center [526, 268] width 1053 height 537
click at [237, 187] on button "Завершен" at bounding box center [241, 184] width 43 height 13
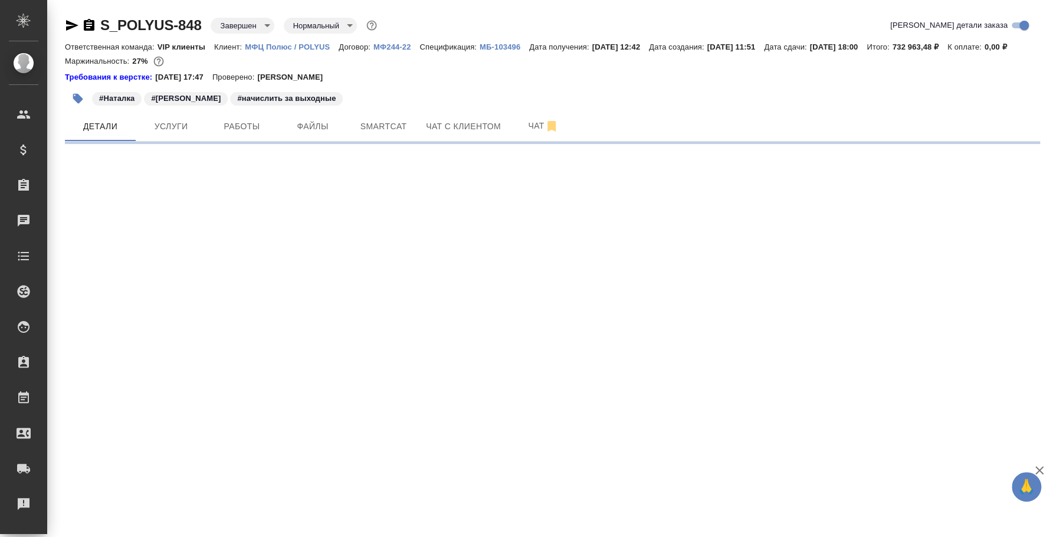
select select "RU"
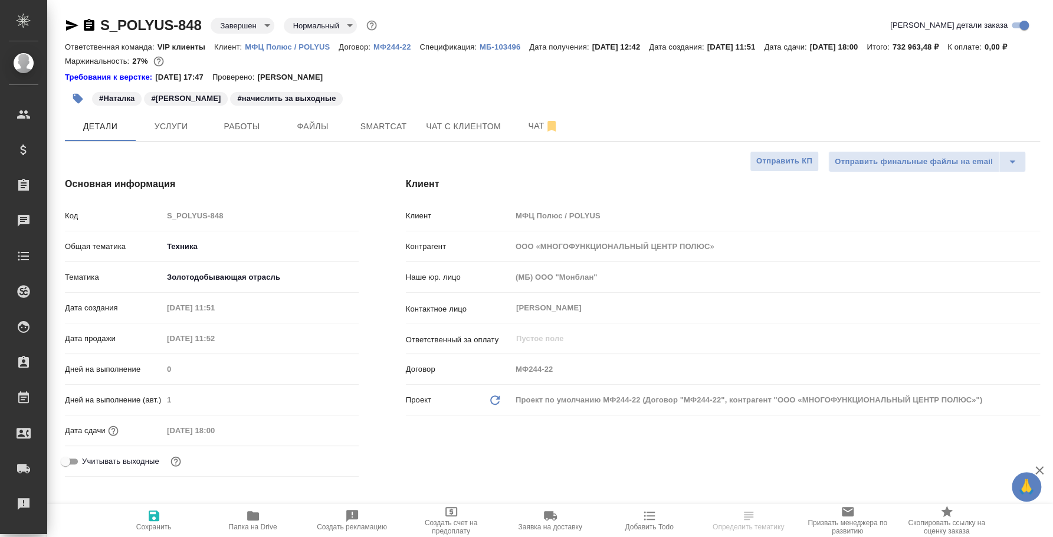
type textarea "x"
select select "RU"
type textarea "x"
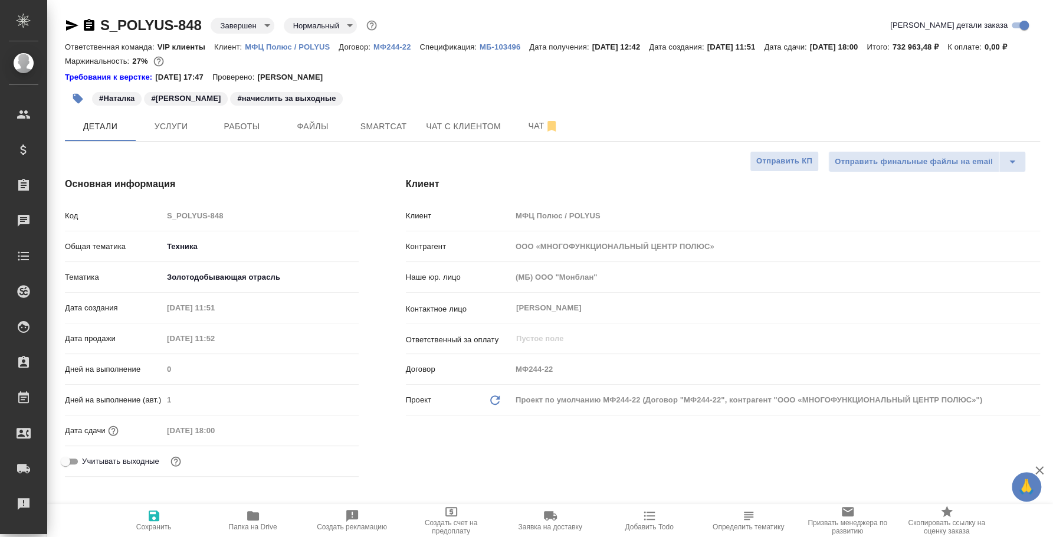
type textarea "x"
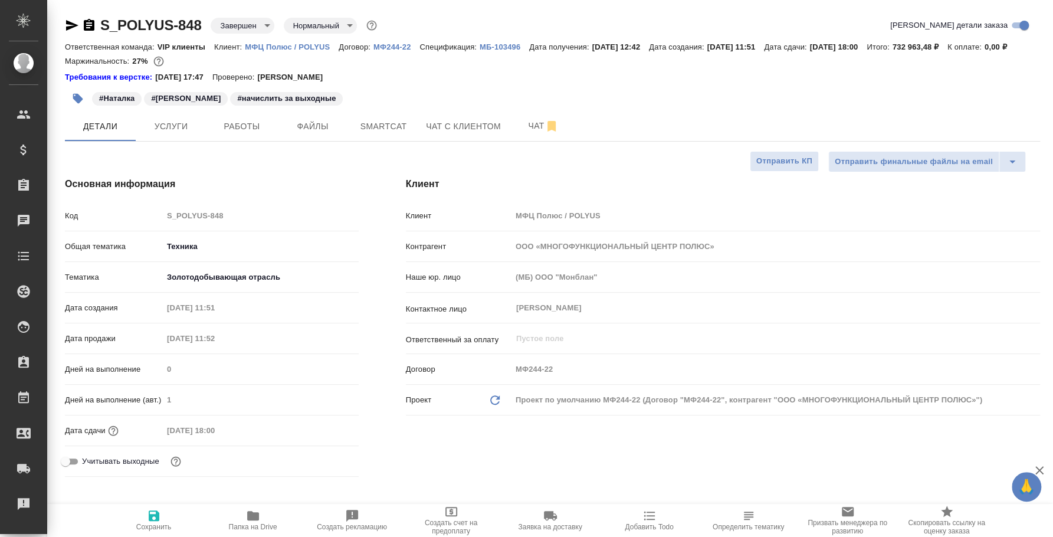
type textarea "x"
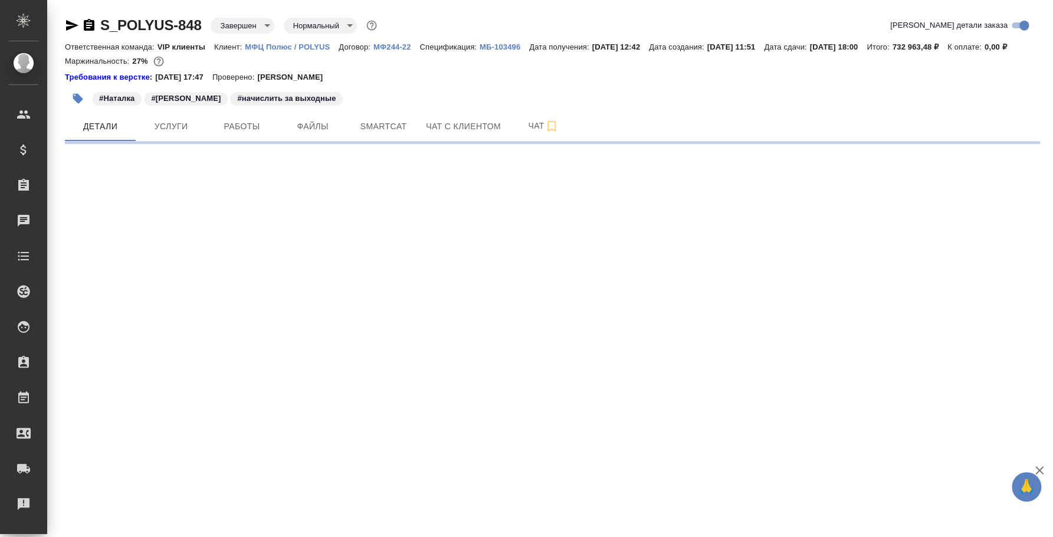
select select "RU"
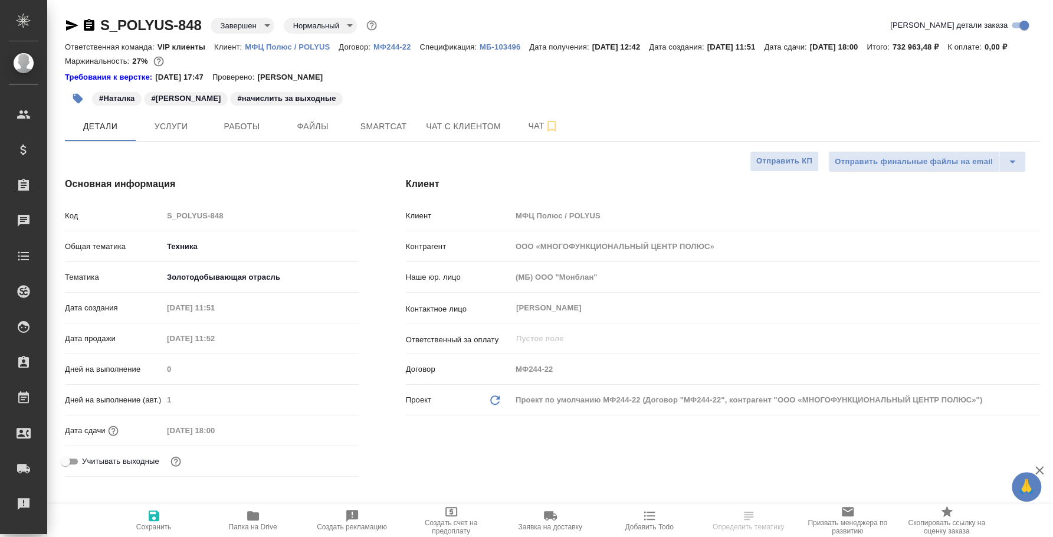
type textarea "x"
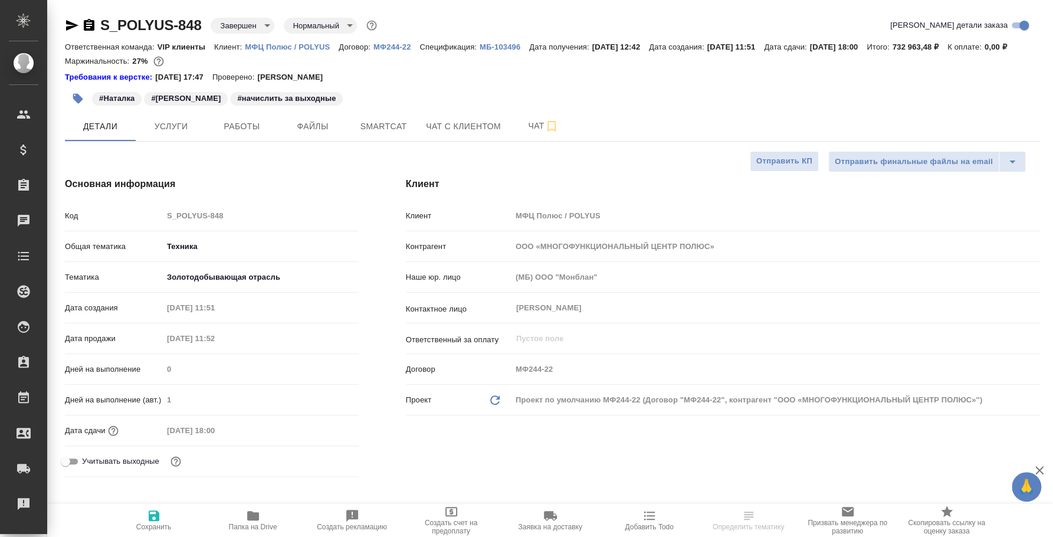
type textarea "x"
click at [255, 134] on span "Работы" at bounding box center [242, 126] width 57 height 15
